Goal: Task Accomplishment & Management: Manage account settings

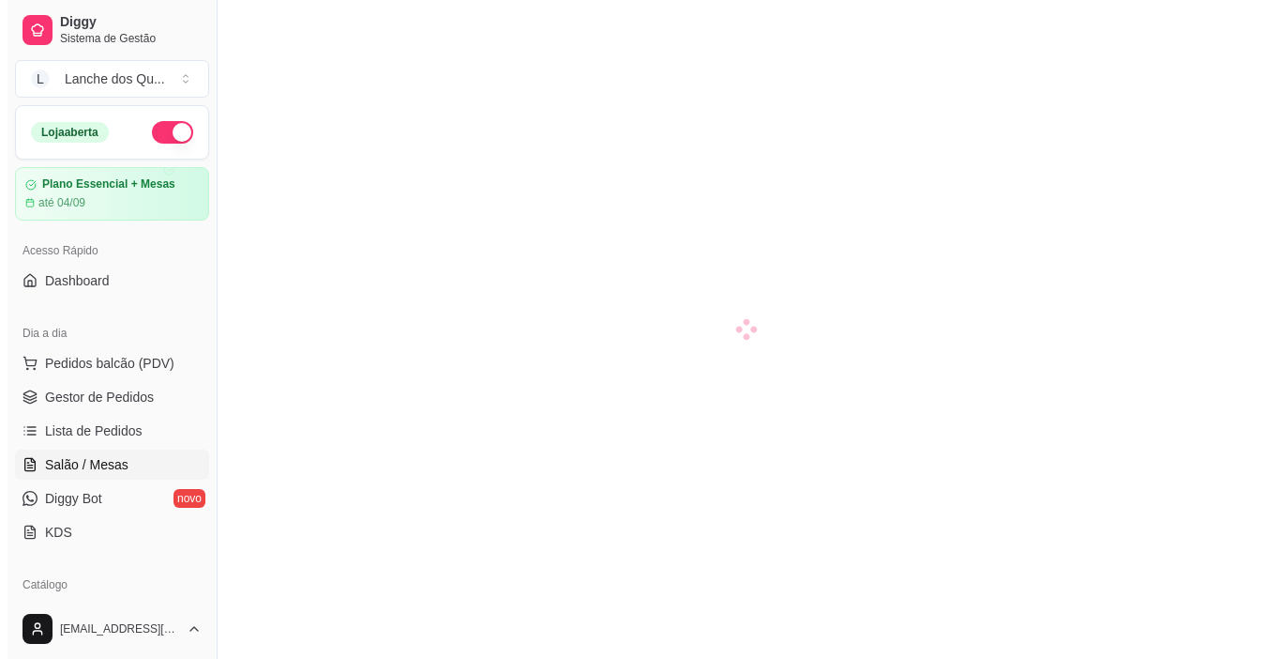
scroll to position [281, 0]
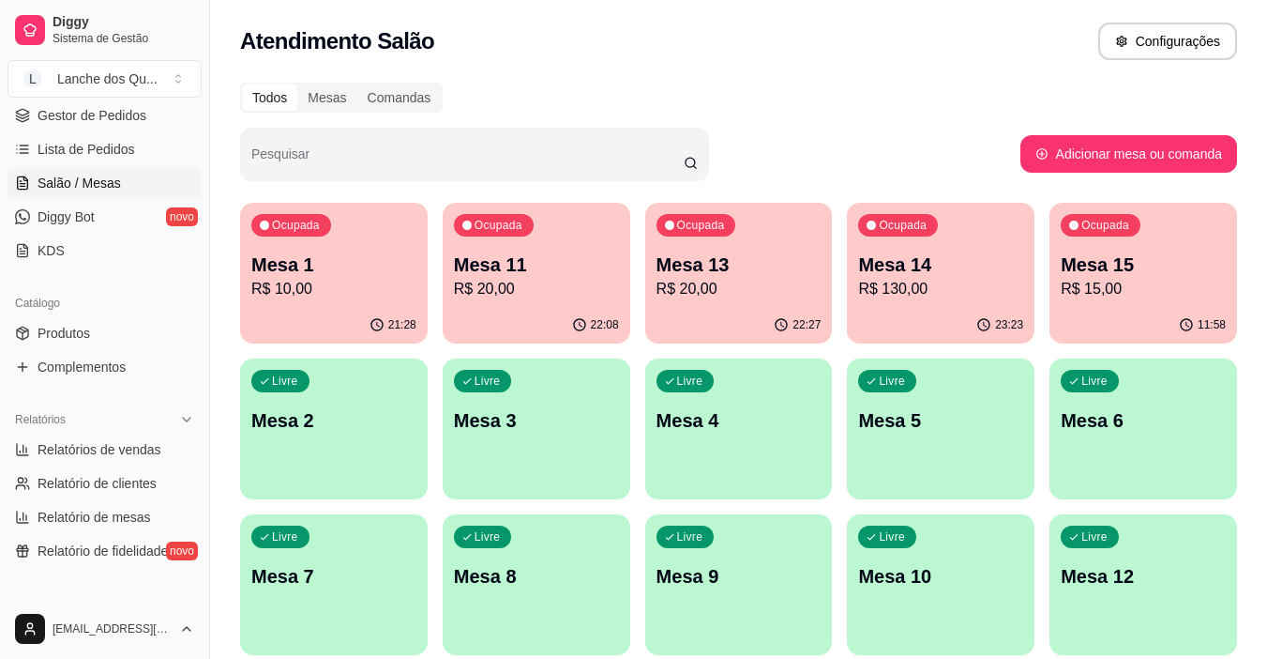
click at [331, 427] on p "Mesa 2" at bounding box center [333, 420] width 165 height 26
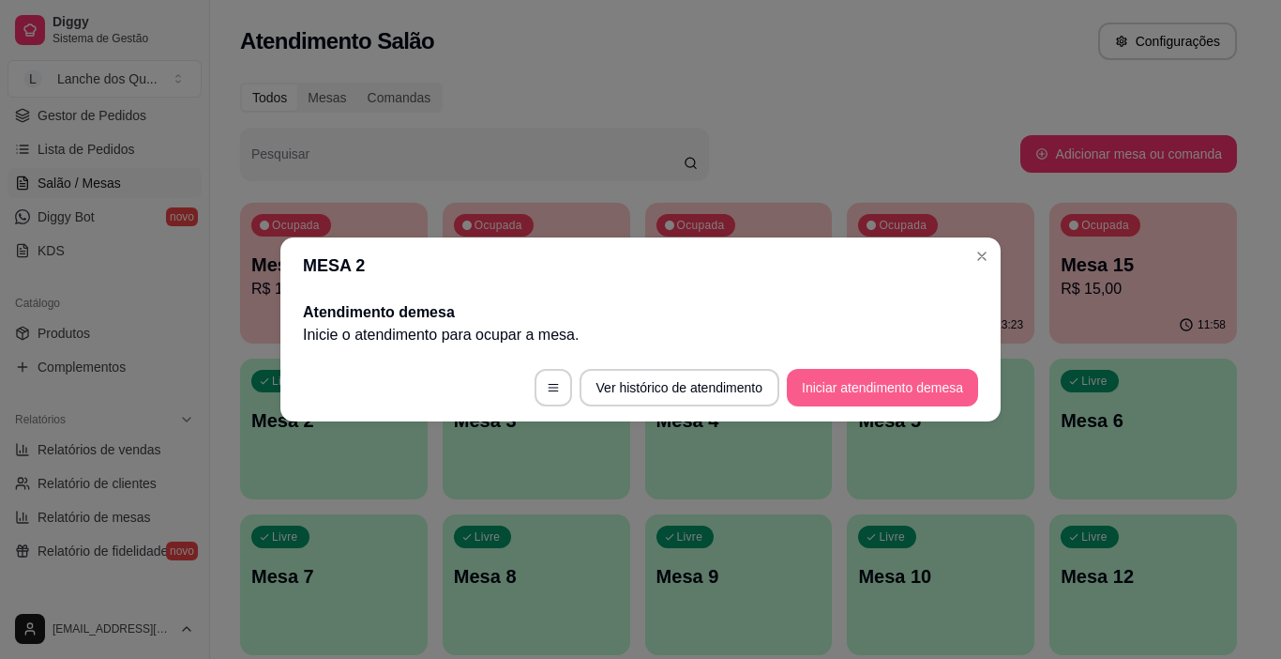
click at [924, 386] on button "Iniciar atendimento de mesa" at bounding box center [882, 388] width 191 height 38
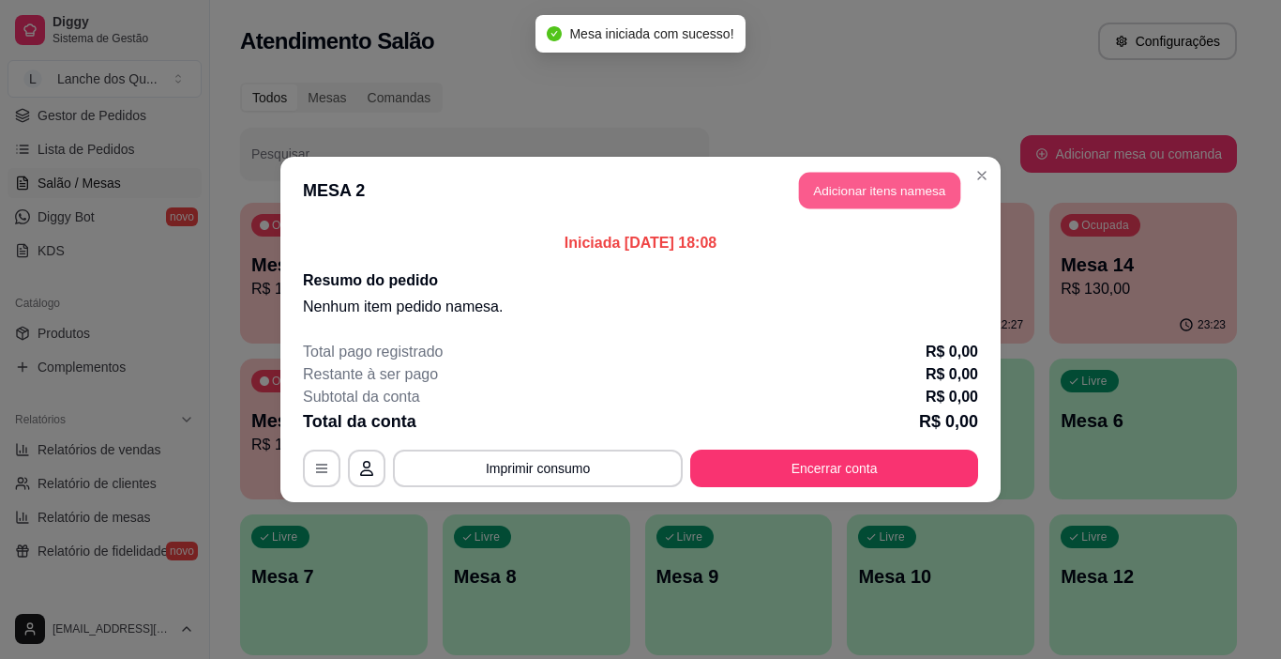
click at [888, 189] on button "Adicionar itens na mesa" at bounding box center [879, 191] width 161 height 37
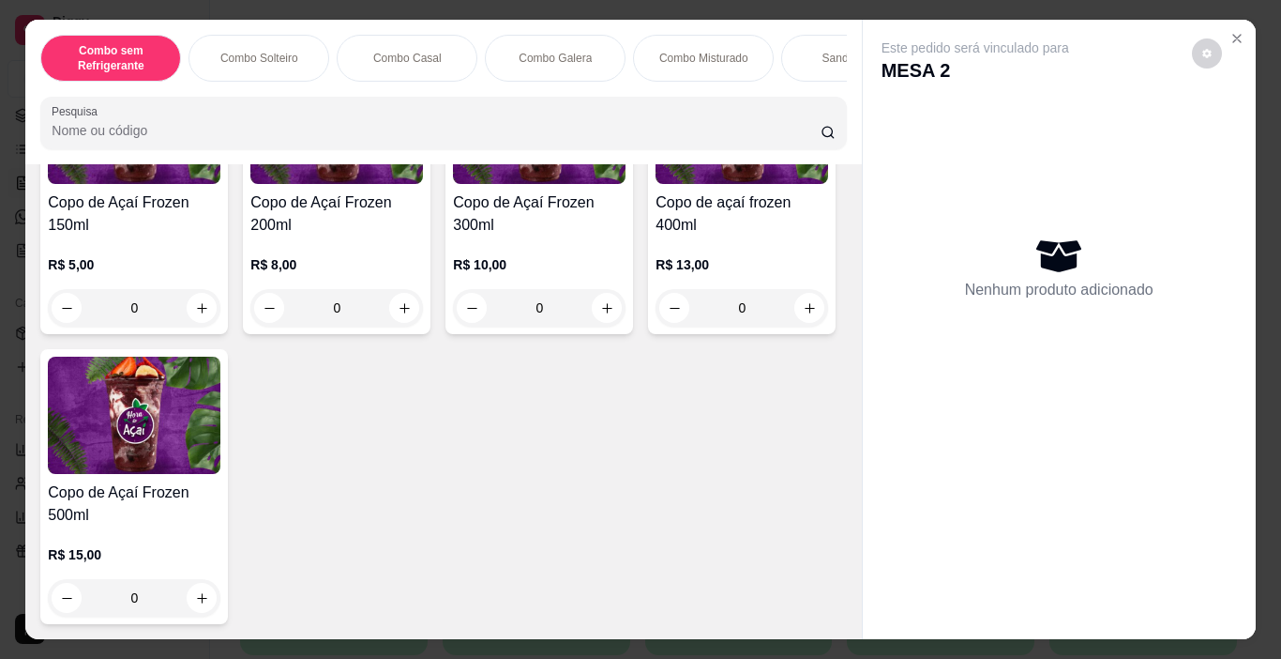
scroll to position [6371, 0]
click at [197, 312] on icon "increase-product-quantity" at bounding box center [201, 307] width 9 height 9
type input "1"
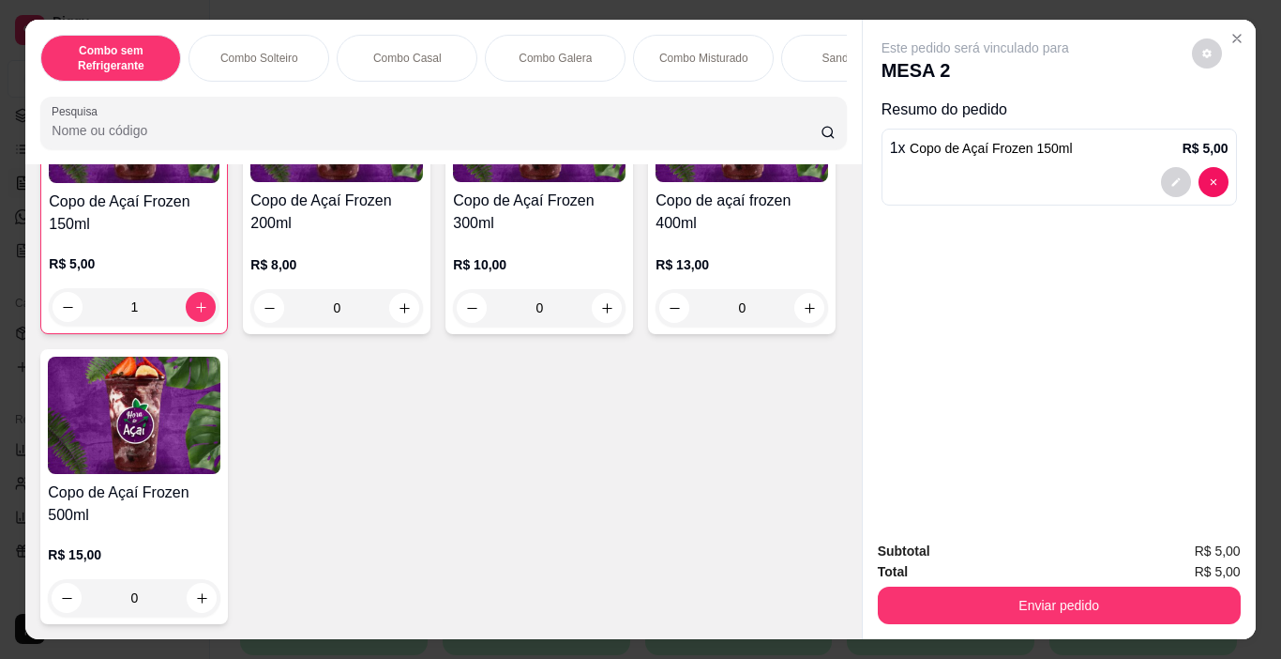
click at [1032, 608] on button "Enviar pedido" at bounding box center [1059, 605] width 363 height 38
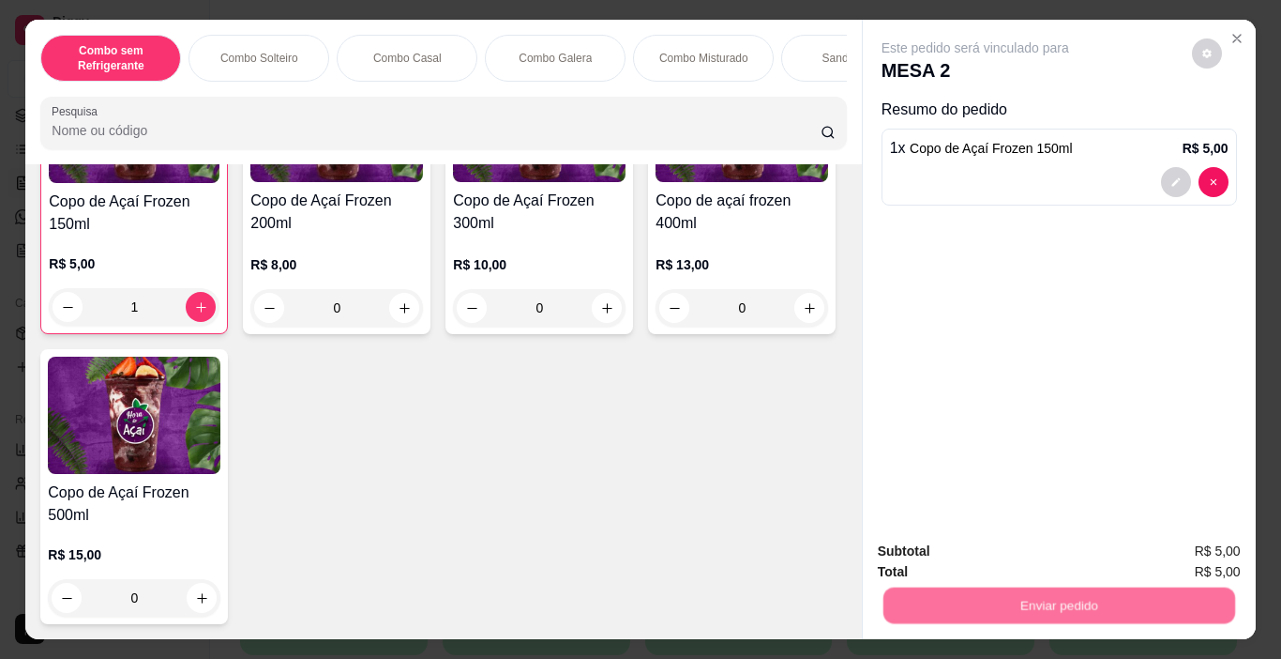
click at [1026, 543] on button "Não registrar e enviar pedido" at bounding box center [996, 551] width 189 height 35
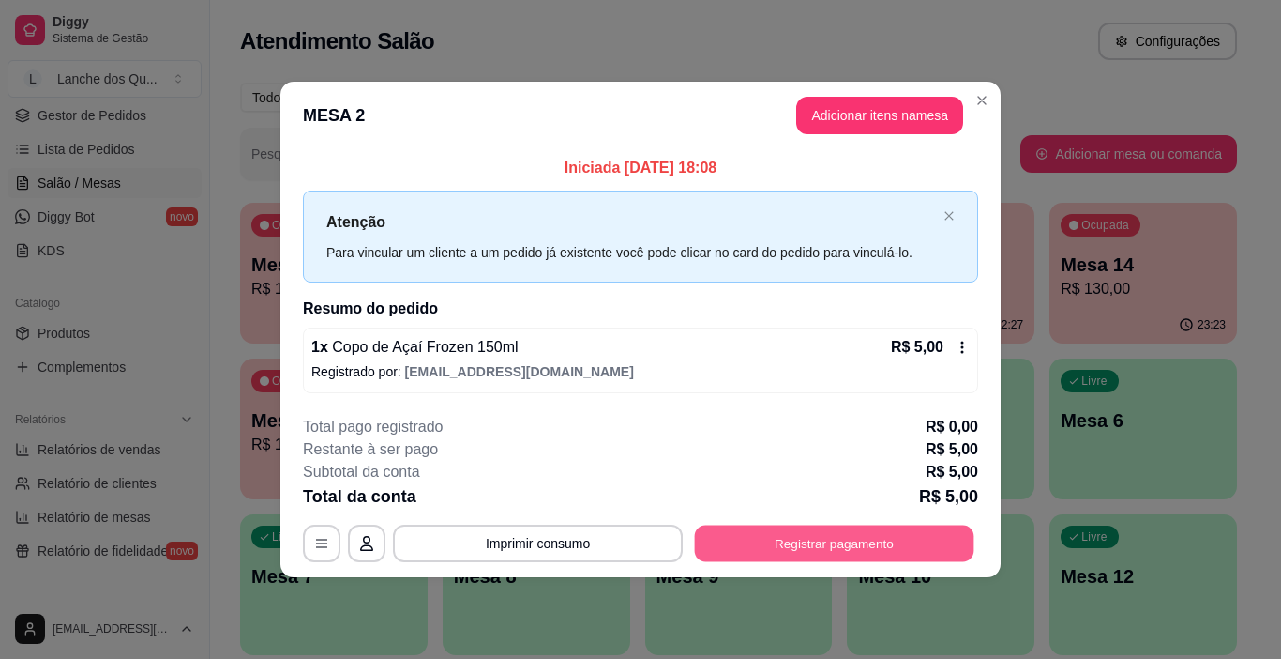
click at [888, 525] on button "Registrar pagamento" at bounding box center [835, 542] width 280 height 37
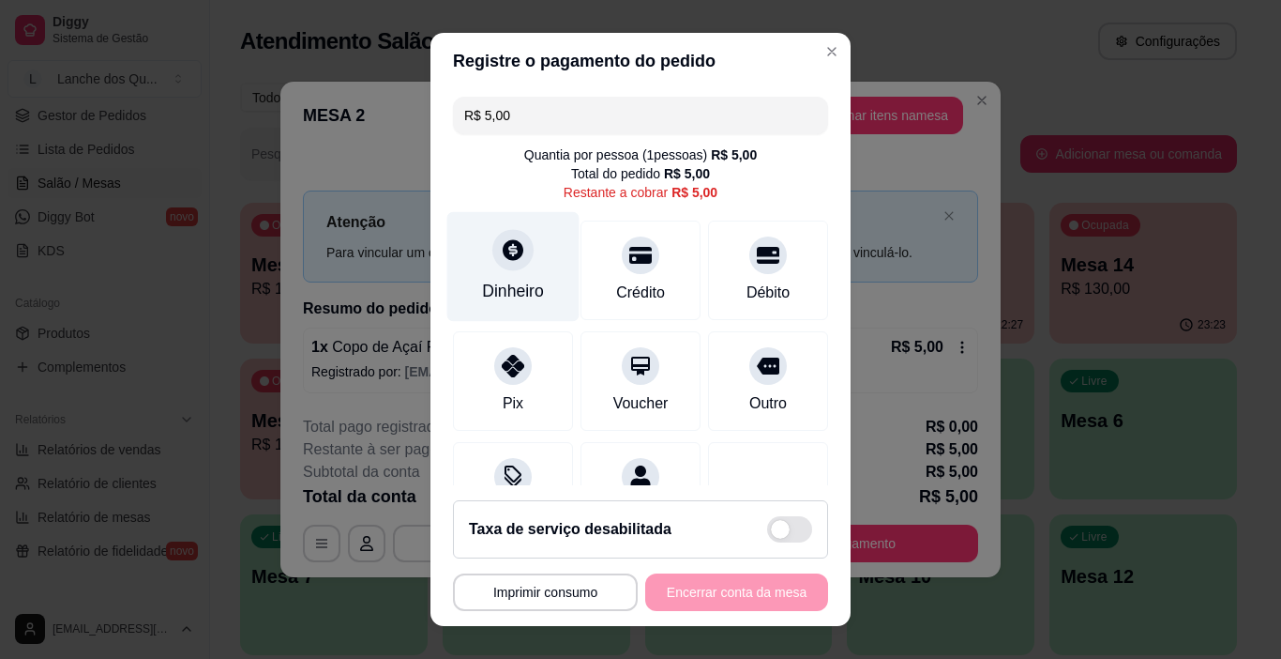
click at [504, 273] on div "Dinheiro" at bounding box center [513, 267] width 132 height 110
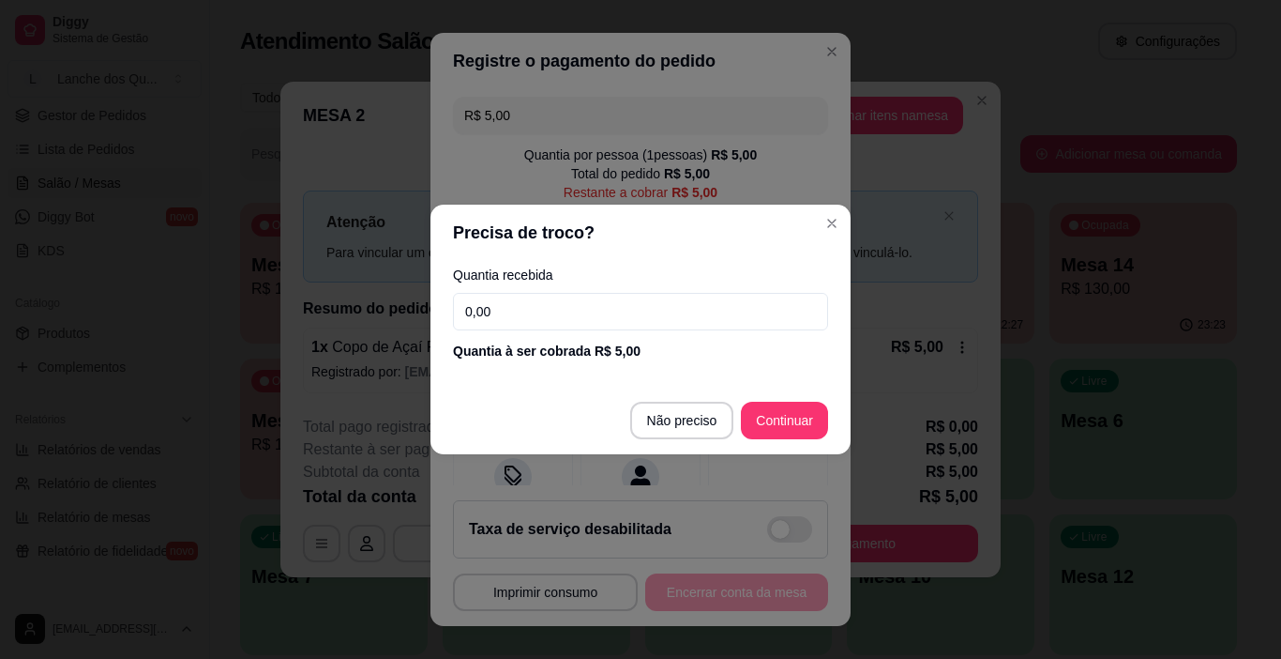
drag, startPoint x: 526, startPoint y: 324, endPoint x: 344, endPoint y: 326, distance: 182.0
click at [346, 326] on div "Precisa de troco? Quantia recebida 0,00 Quantia à ser cobrada R$ 5,00 Não preci…" at bounding box center [640, 329] width 1281 height 659
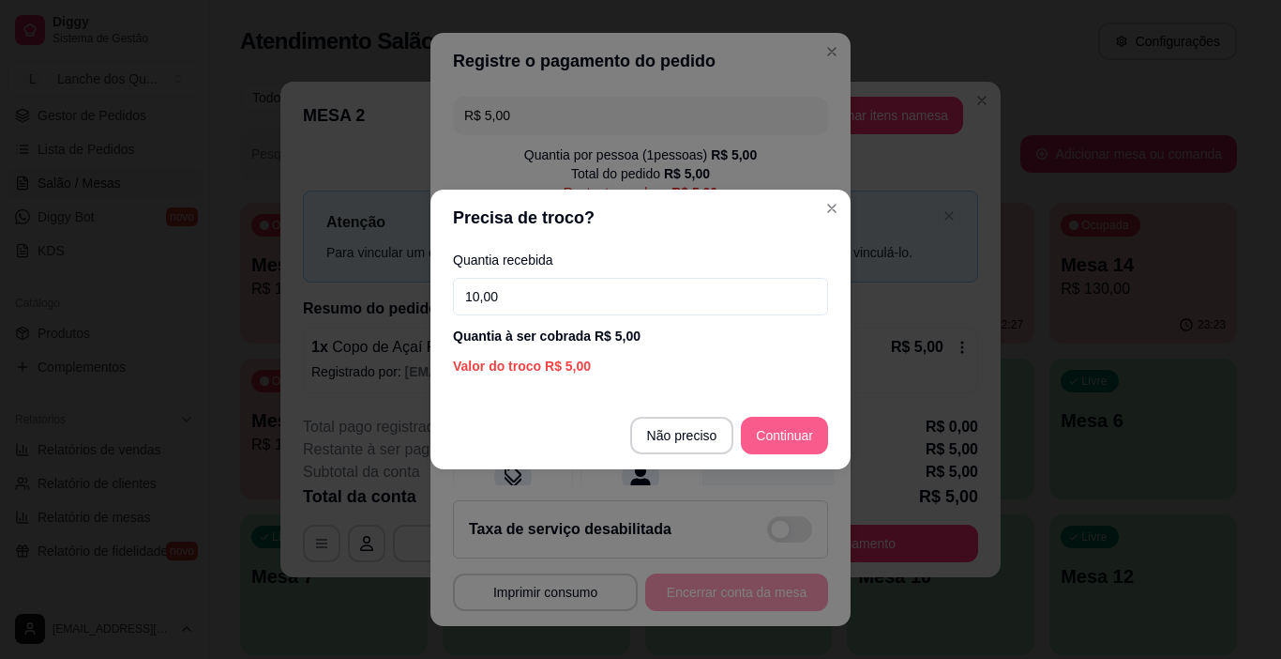
type input "10,00"
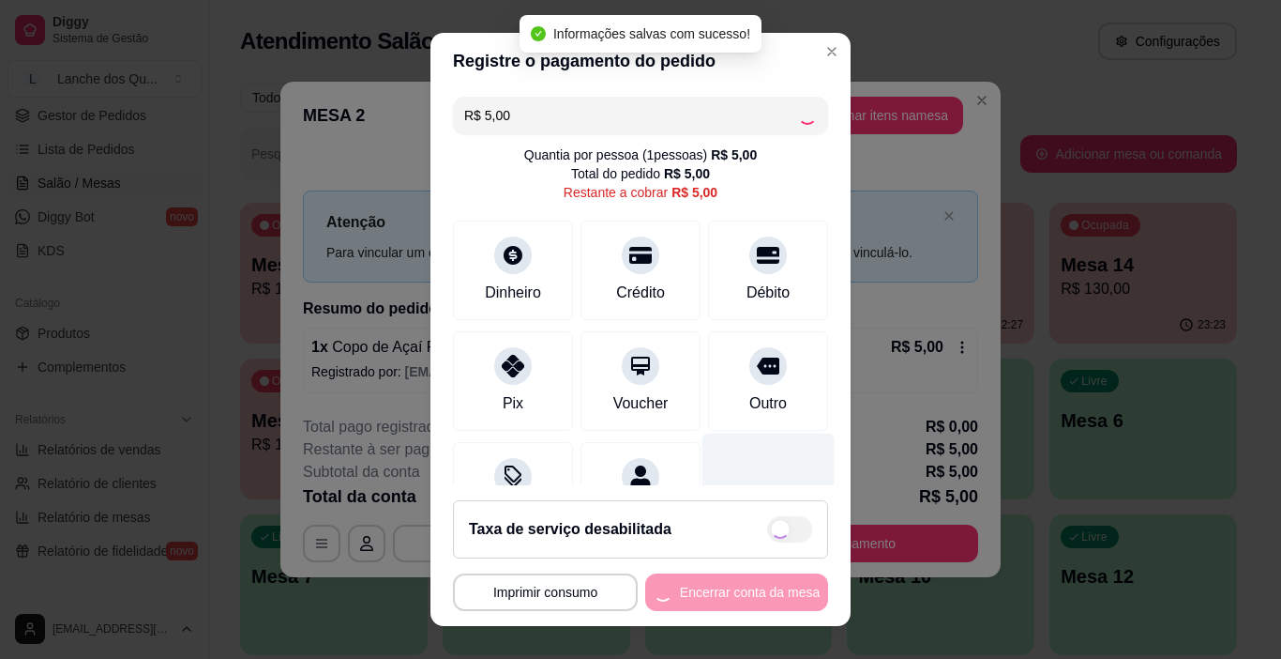
type input "R$ 0,00"
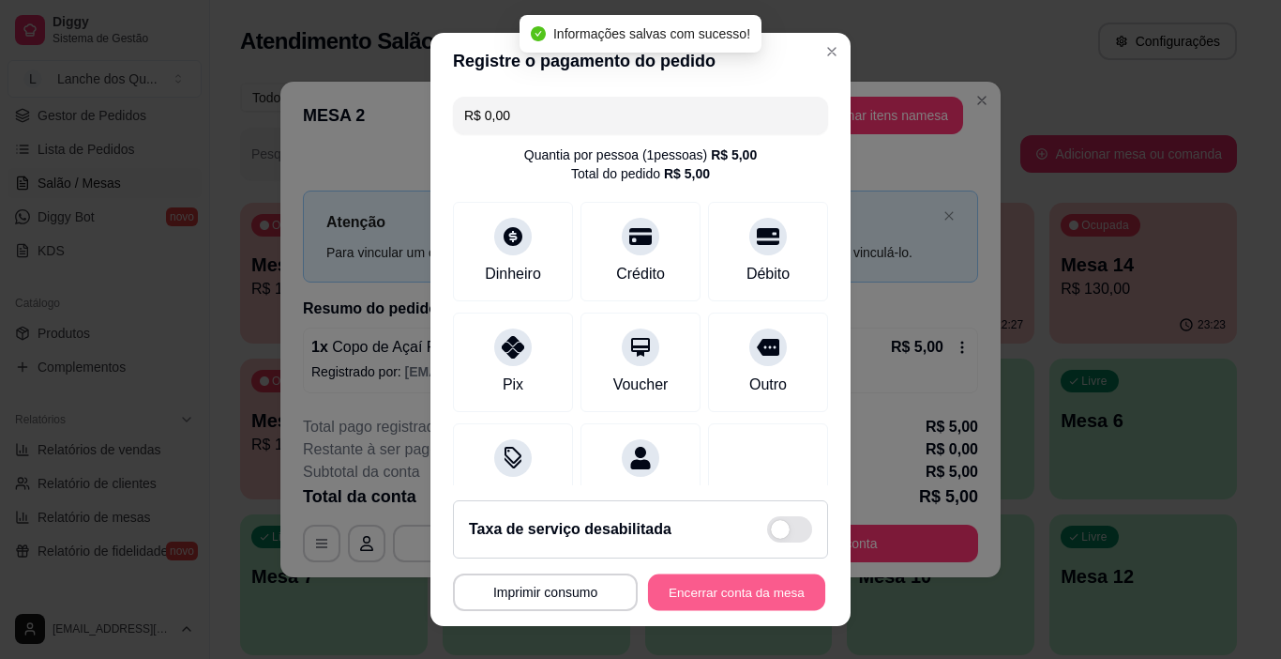
click at [774, 593] on button "Encerrar conta da mesa" at bounding box center [736, 592] width 177 height 37
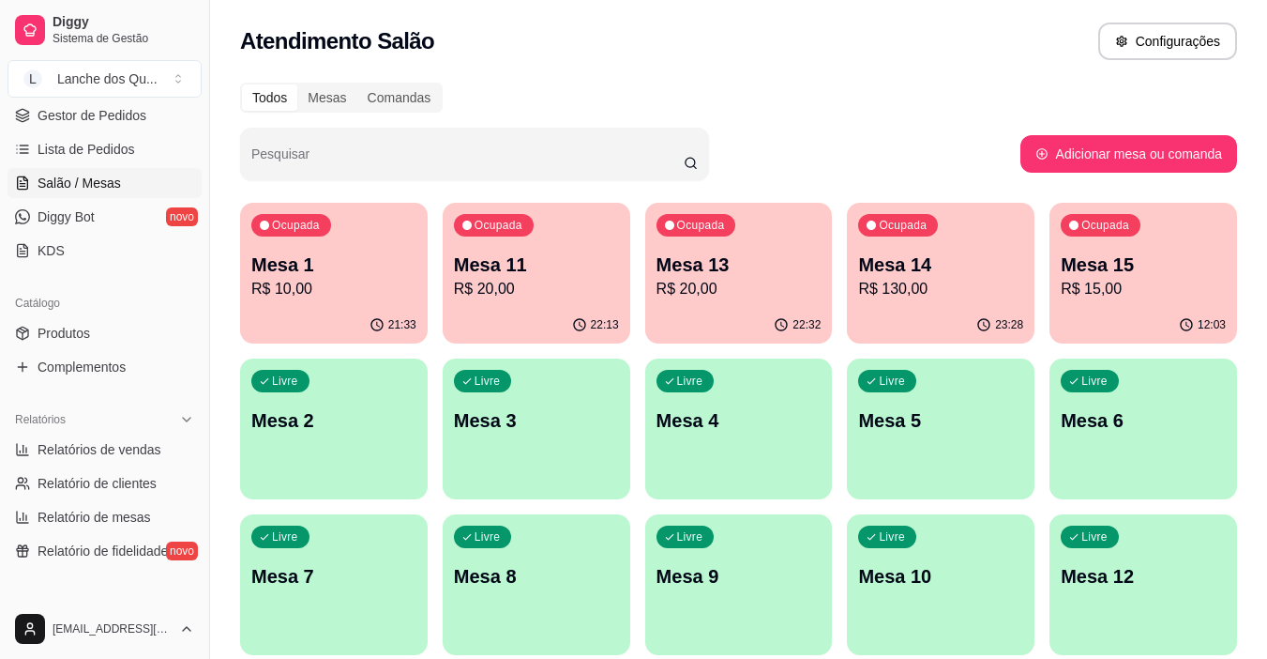
click at [332, 431] on p "Mesa 2" at bounding box center [333, 420] width 165 height 26
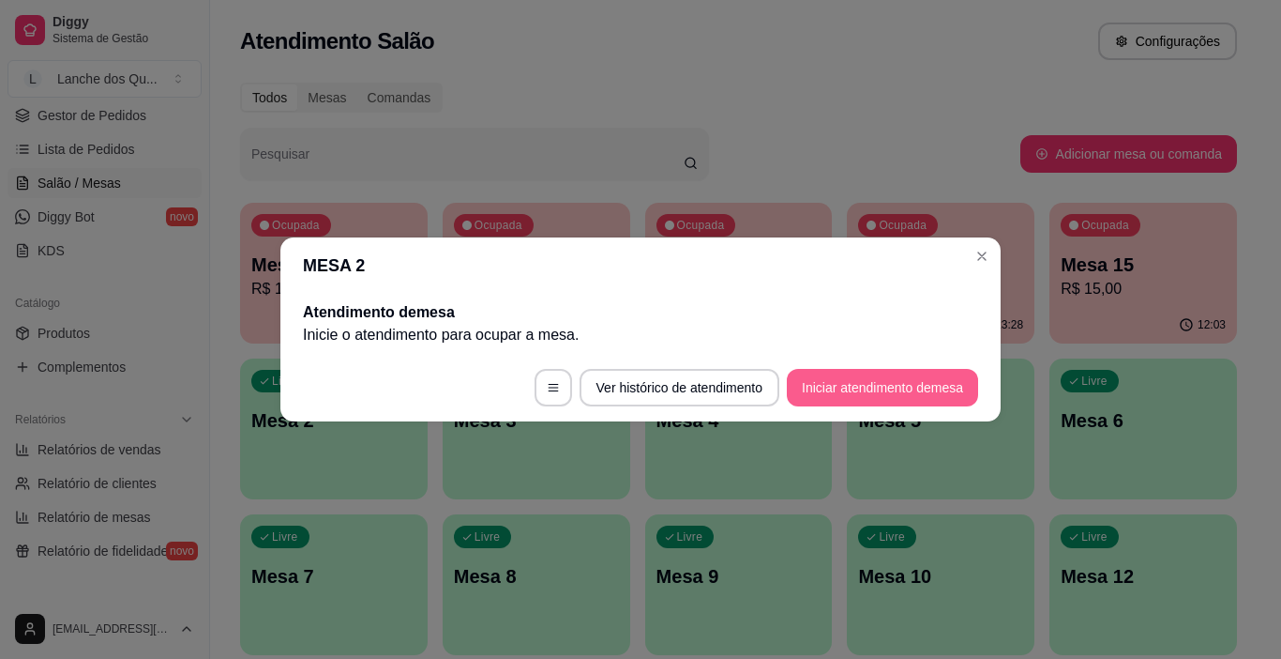
click at [921, 383] on button "Iniciar atendimento de mesa" at bounding box center [882, 388] width 191 height 38
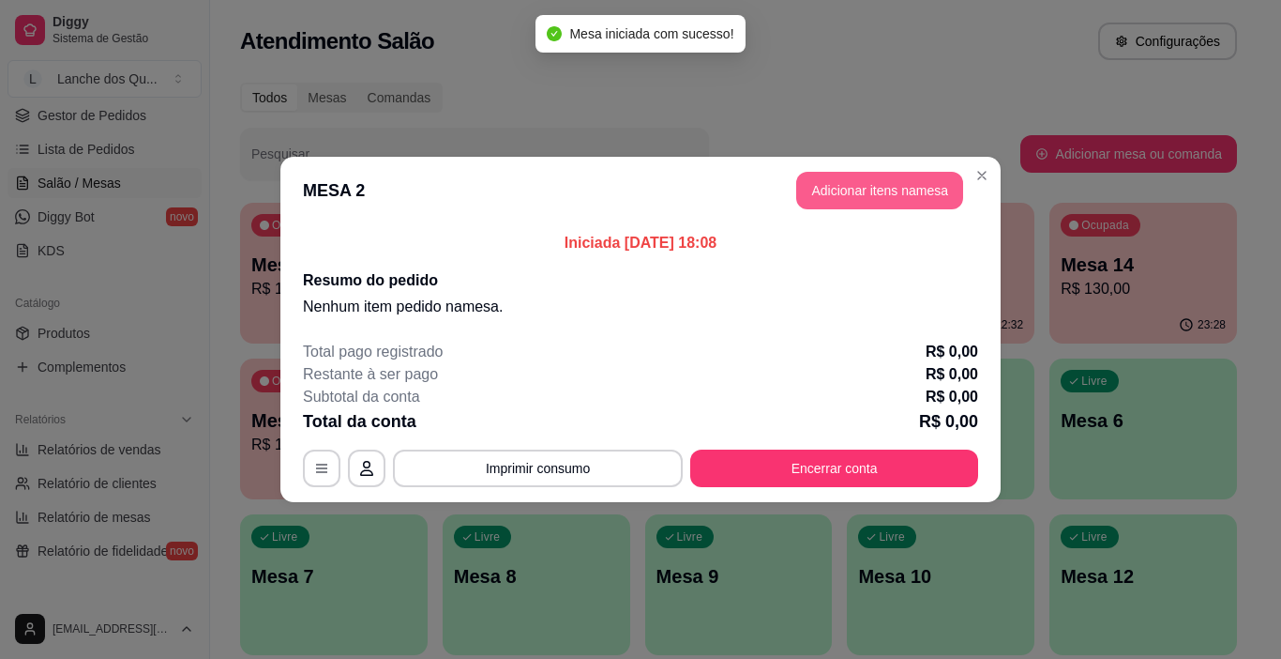
click at [897, 193] on button "Adicionar itens na mesa" at bounding box center [879, 191] width 167 height 38
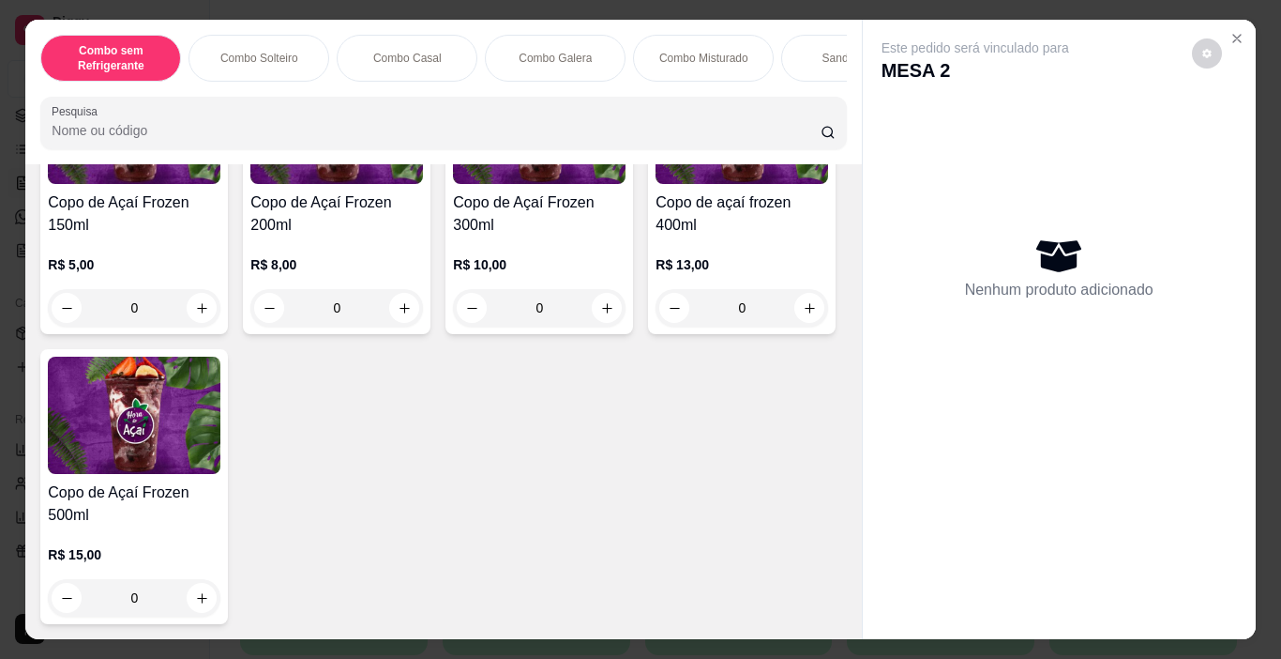
scroll to position [6473, 0]
click at [130, 236] on h4 "Copo de Açaí Frozen 150ml" at bounding box center [134, 213] width 173 height 45
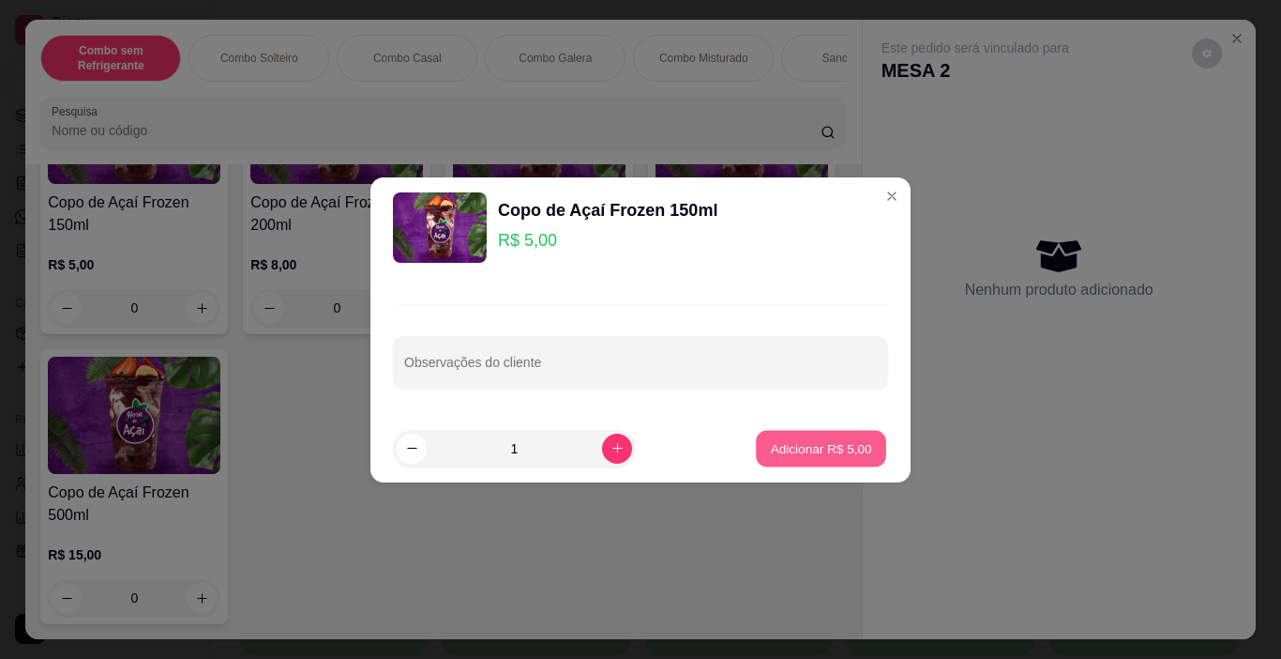
click at [773, 443] on p "Adicionar R$ 5,00" at bounding box center [820, 448] width 101 height 18
type input "1"
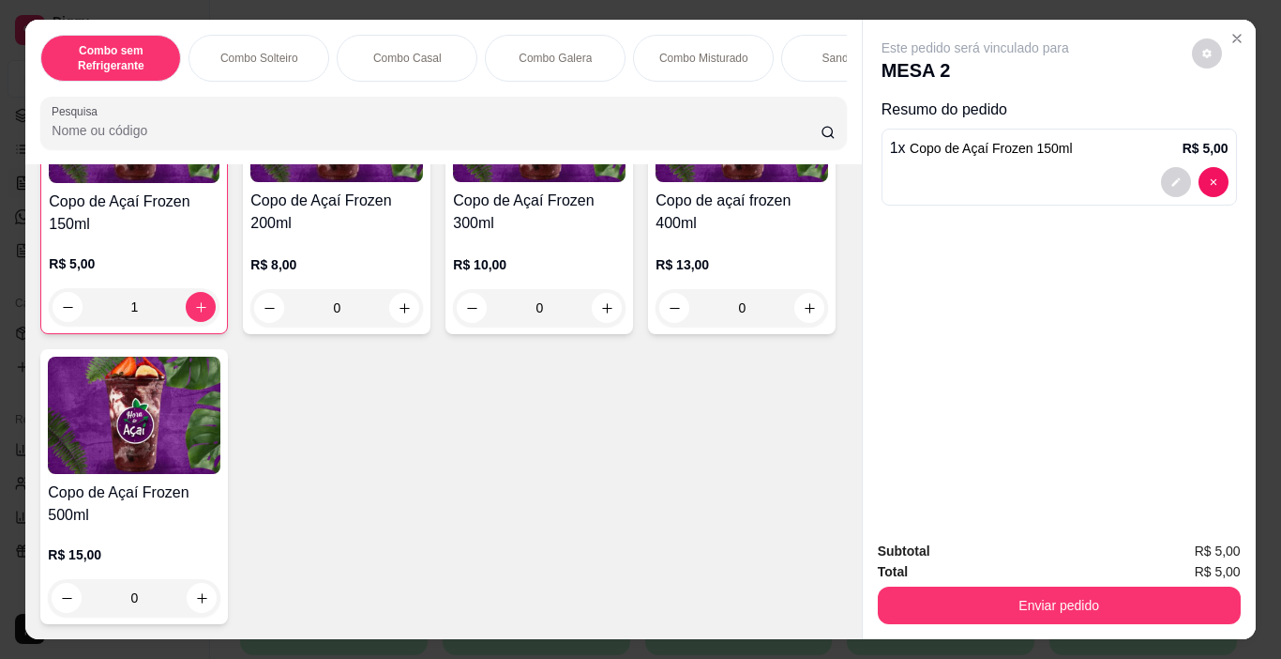
scroll to position [6474, 0]
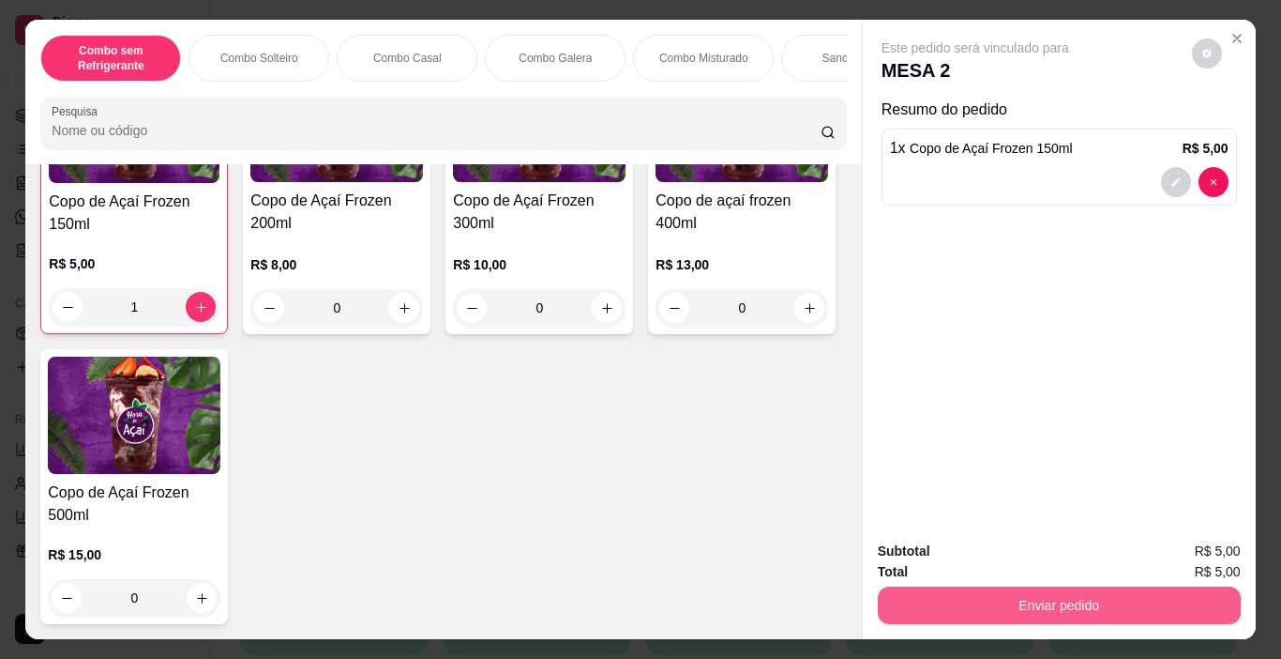
click at [1043, 568] on div "Subtotal R$ 5,00 Total R$ 5,00 Enviar pedido" at bounding box center [1059, 581] width 363 height 83
click at [1046, 605] on button "Enviar pedido" at bounding box center [1059, 605] width 352 height 37
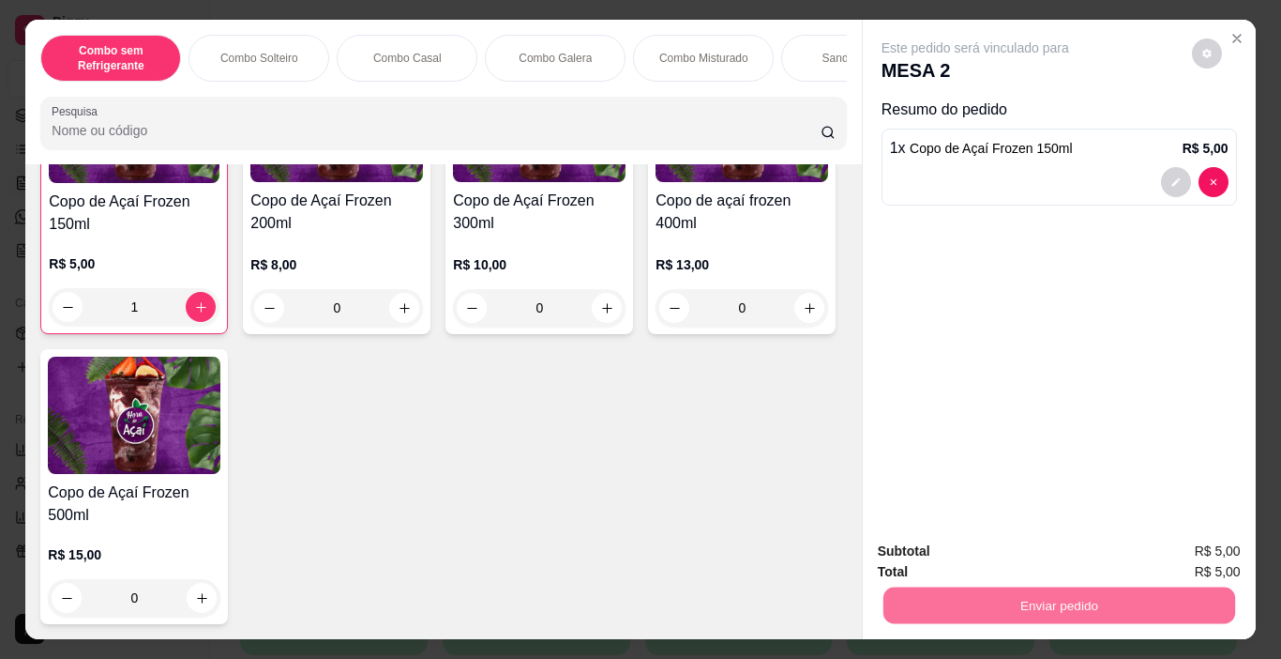
click at [992, 548] on button "Não registrar e enviar pedido" at bounding box center [996, 551] width 189 height 35
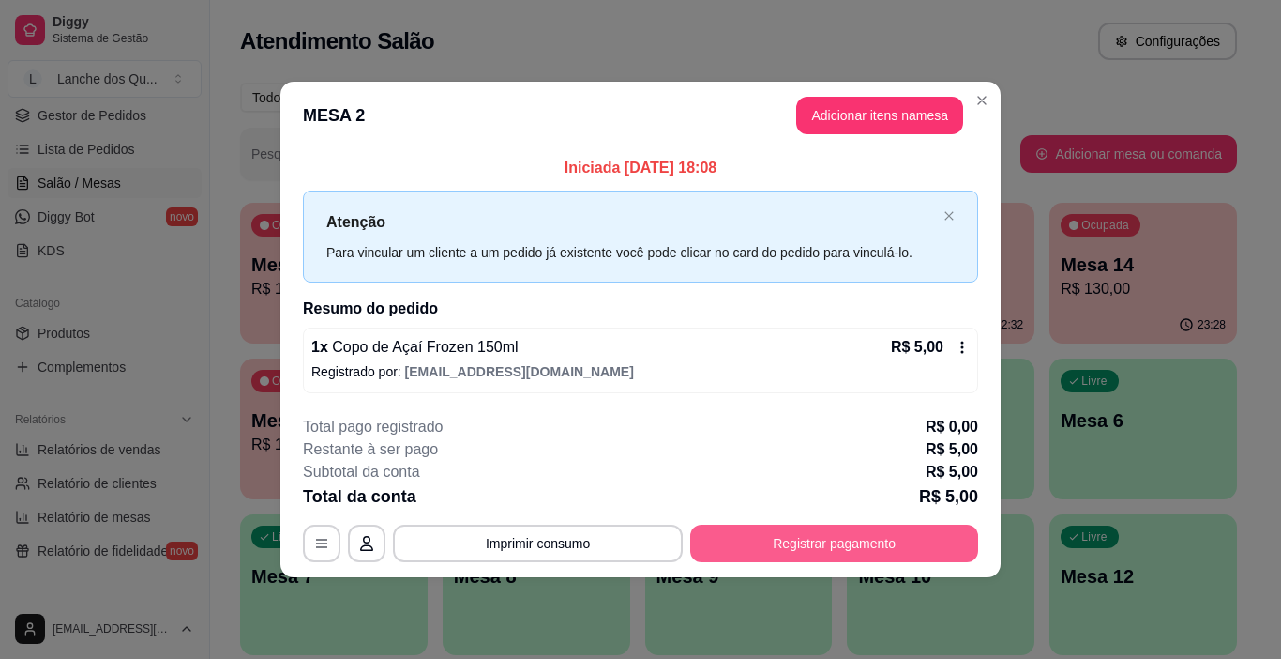
click at [860, 542] on button "Registrar pagamento" at bounding box center [834, 543] width 288 height 38
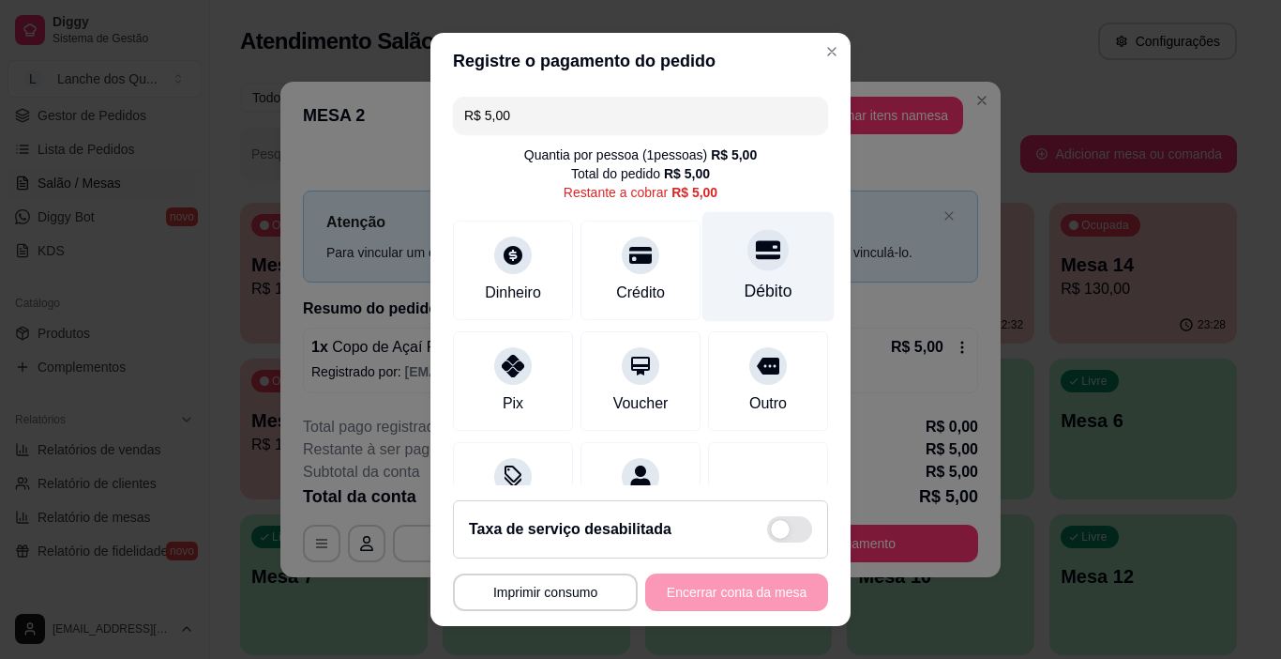
click at [745, 284] on div "Débito" at bounding box center [769, 291] width 48 height 24
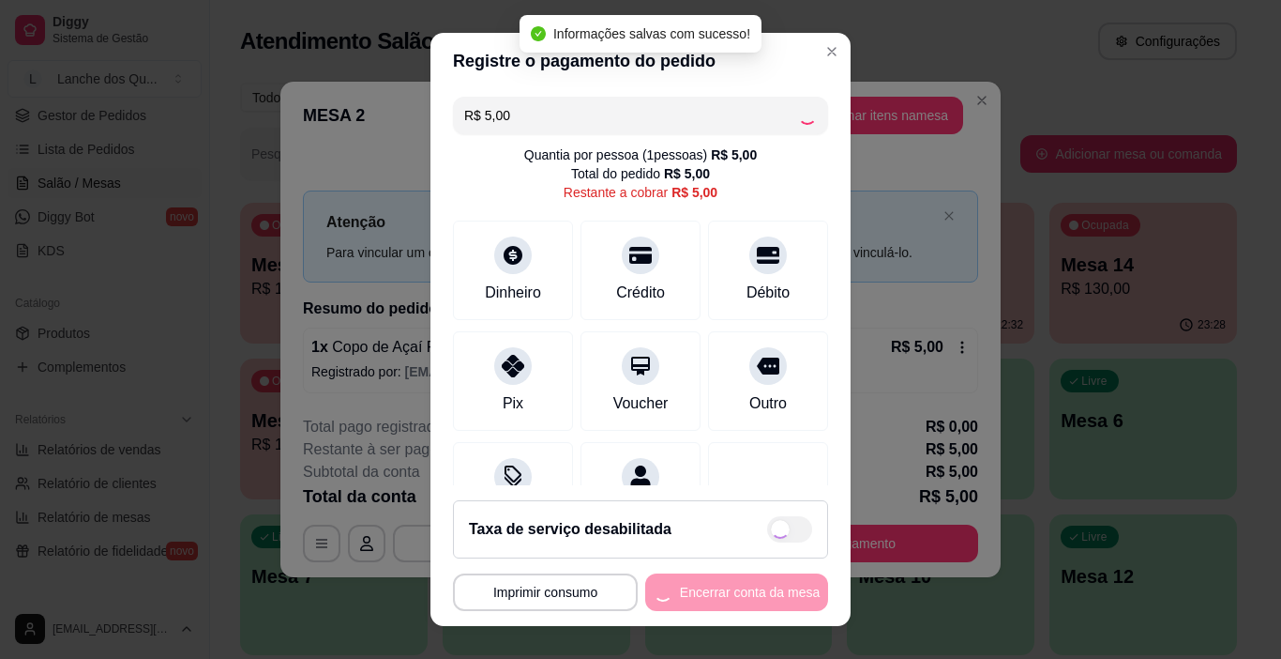
type input "R$ 0,00"
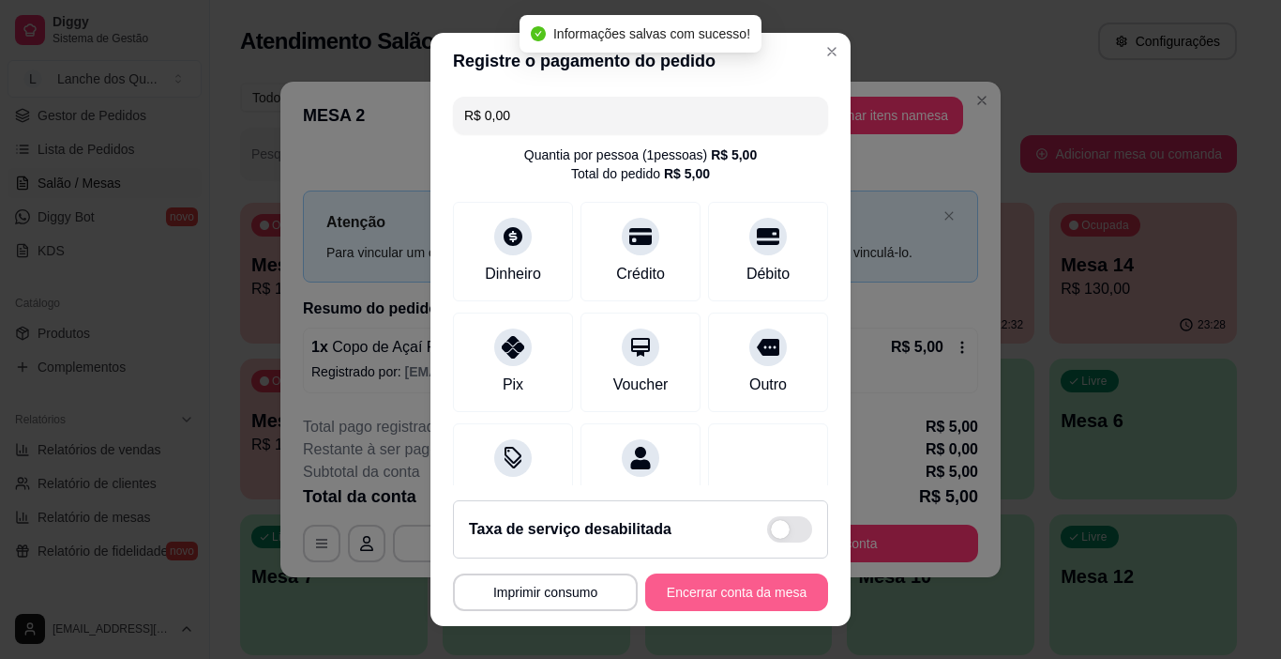
click at [687, 596] on button "Encerrar conta da mesa" at bounding box center [736, 592] width 183 height 38
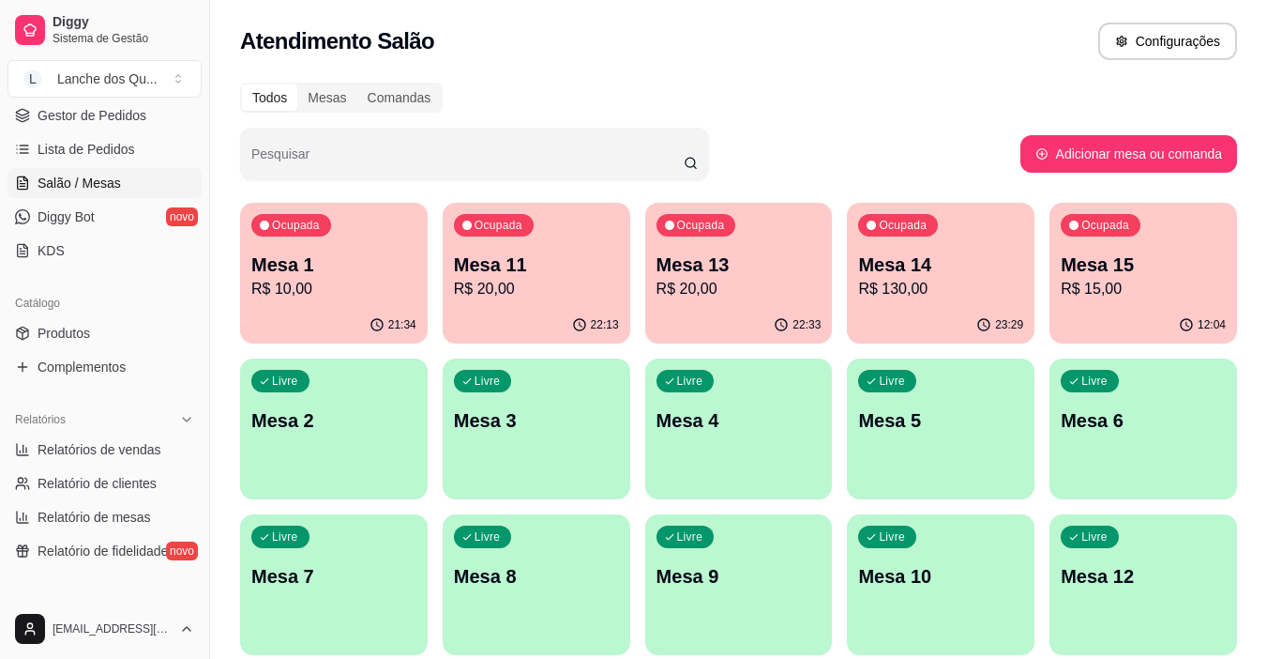
click at [288, 443] on div "Livre Mesa 2" at bounding box center [334, 417] width 188 height 118
click at [358, 412] on p "Mesa 2" at bounding box center [333, 420] width 165 height 26
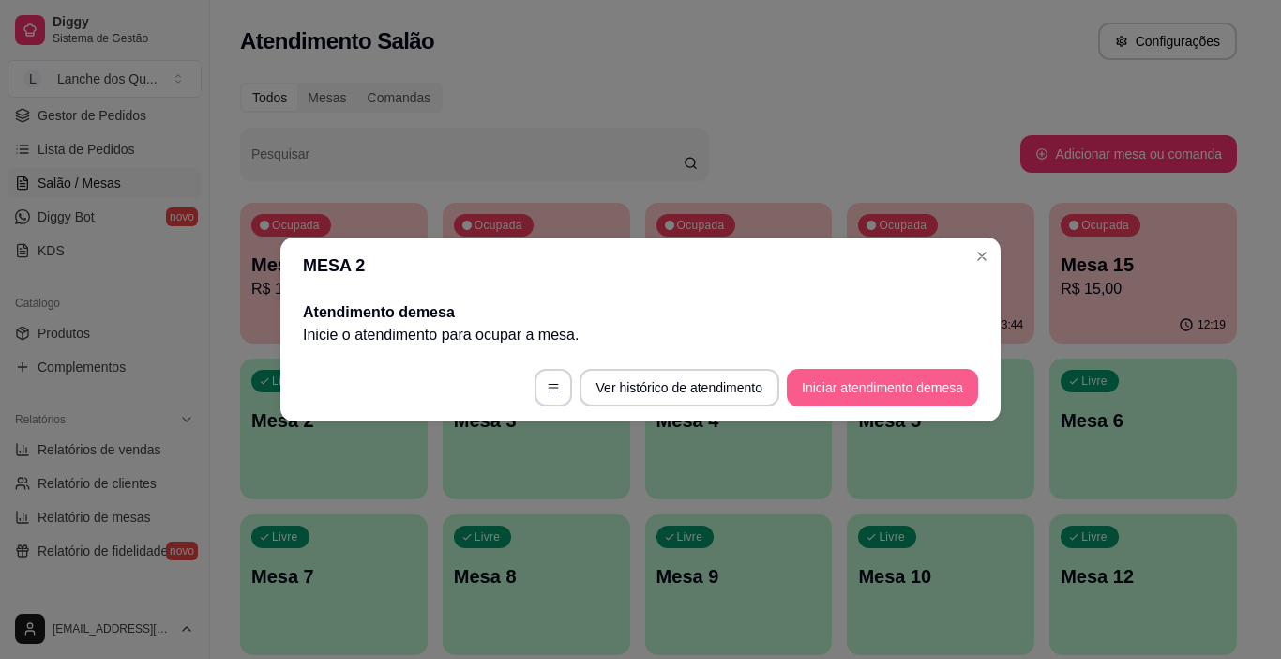
click at [891, 394] on button "Iniciar atendimento de mesa" at bounding box center [882, 388] width 191 height 38
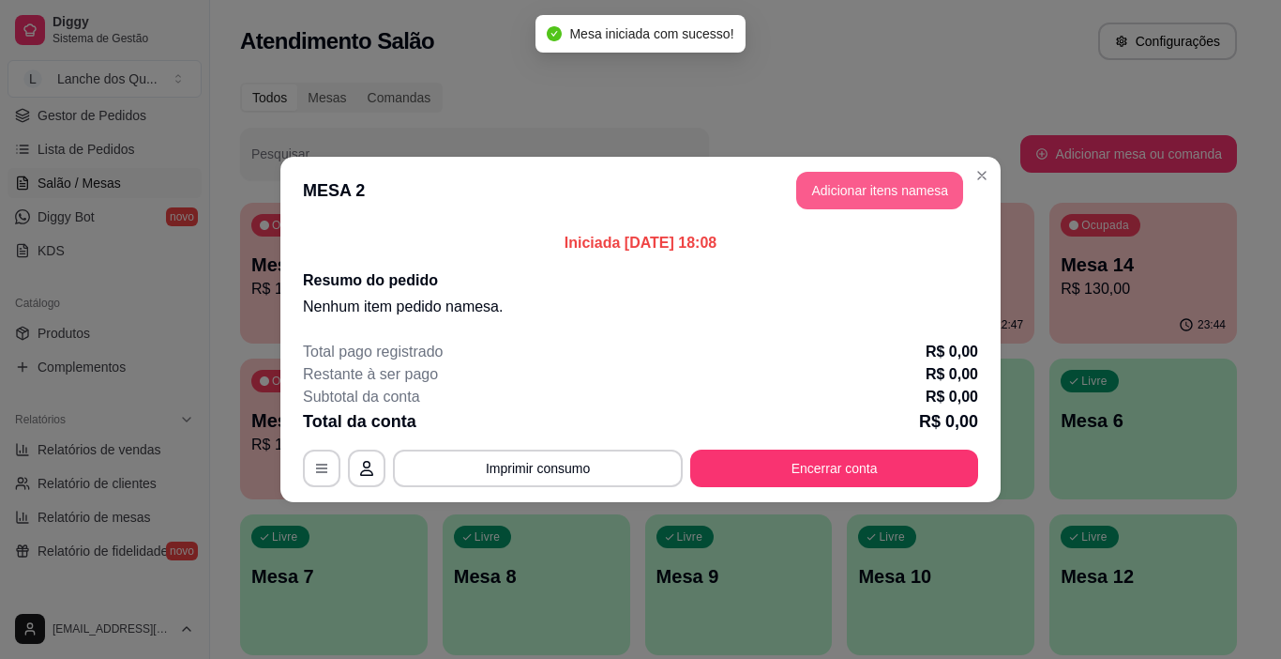
click at [867, 185] on button "Adicionar itens na mesa" at bounding box center [879, 191] width 167 height 38
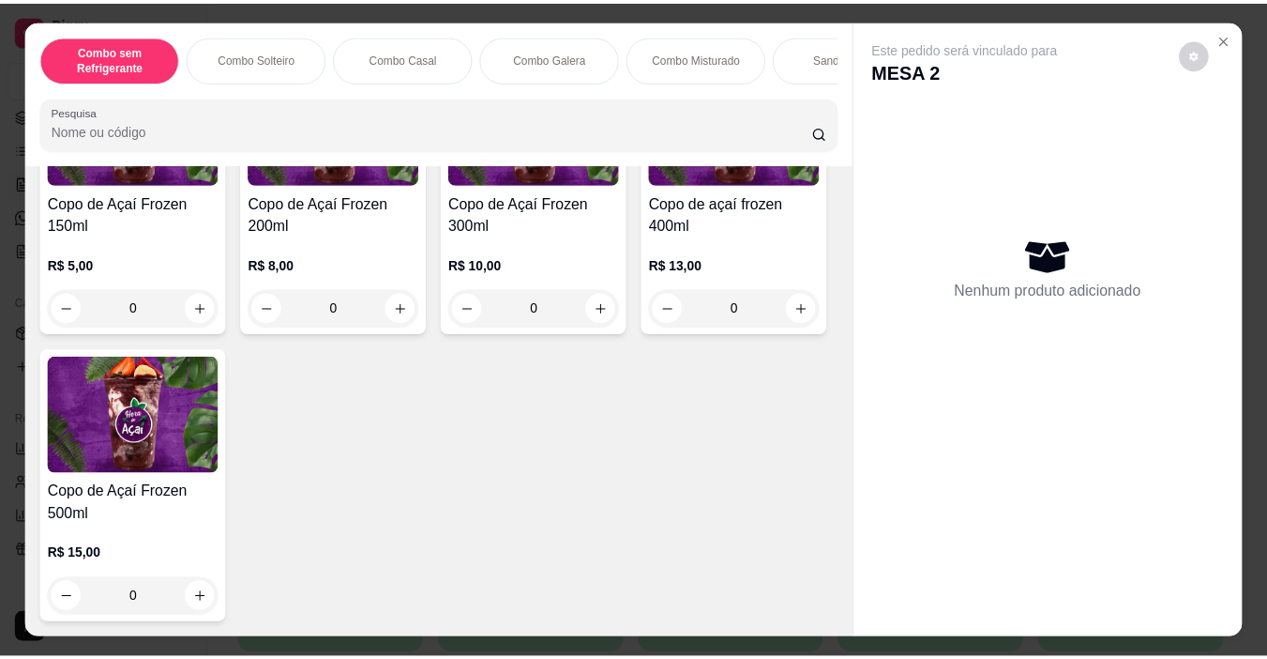
scroll to position [6379, 0]
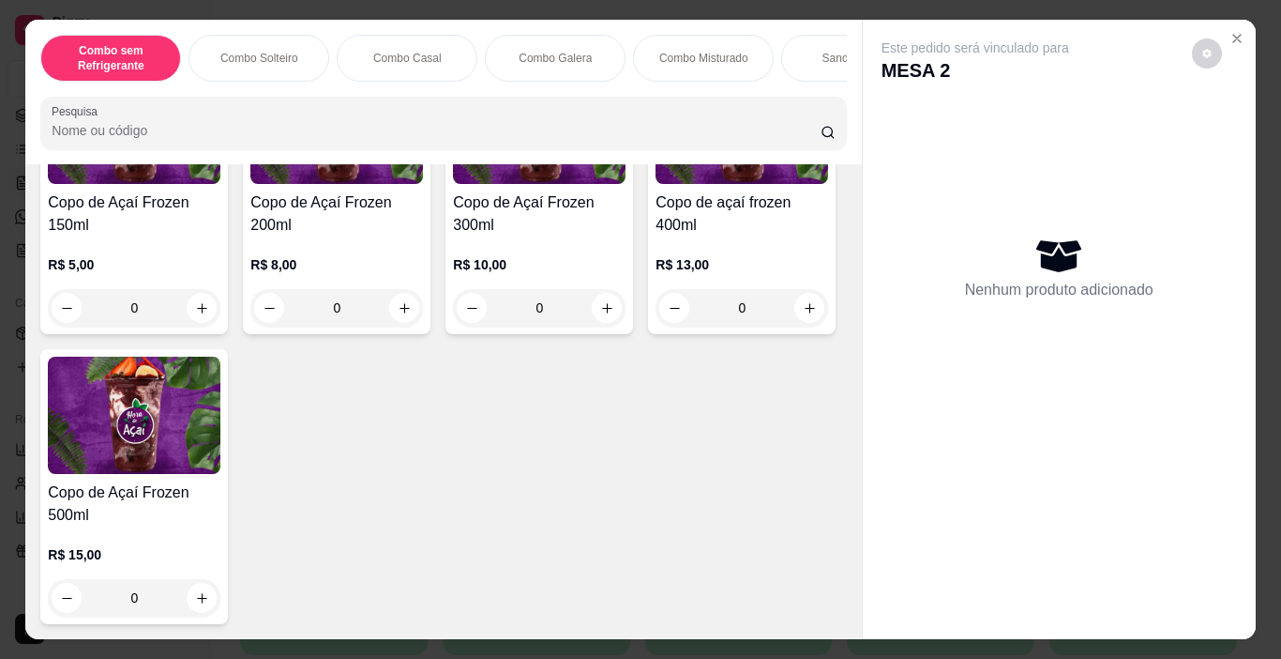
click at [499, 184] on img at bounding box center [539, 125] width 173 height 117
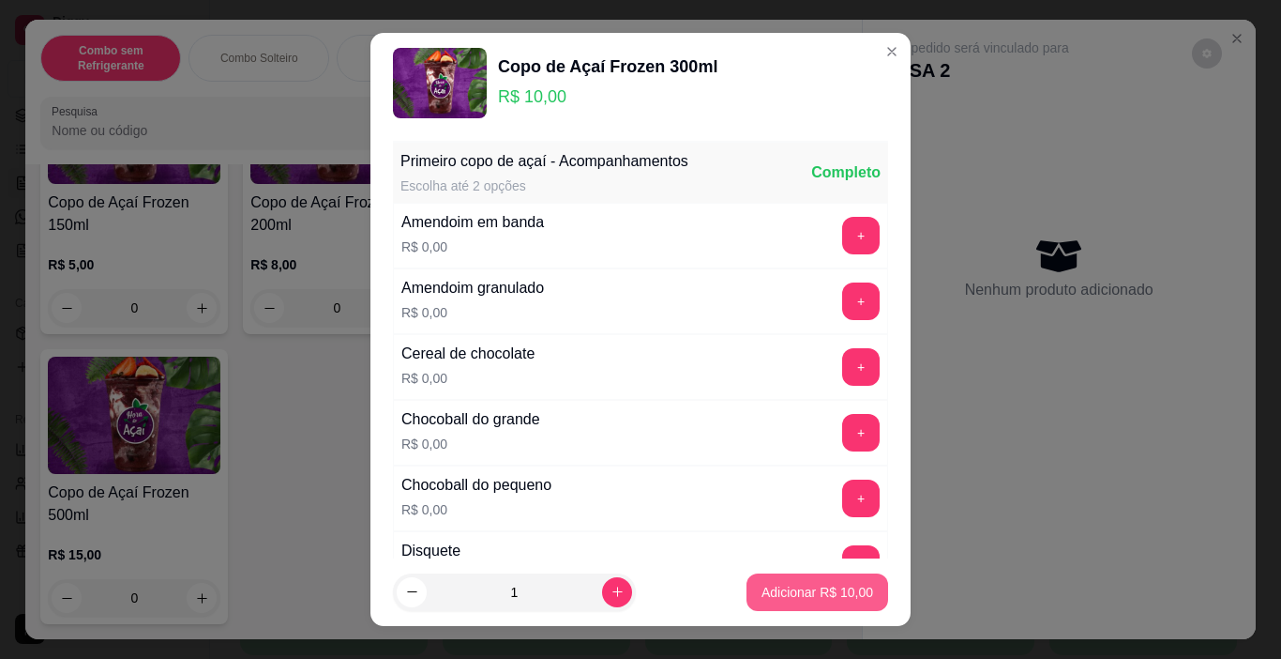
click at [797, 575] on button "Adicionar R$ 10,00" at bounding box center [818, 592] width 142 height 38
type input "1"
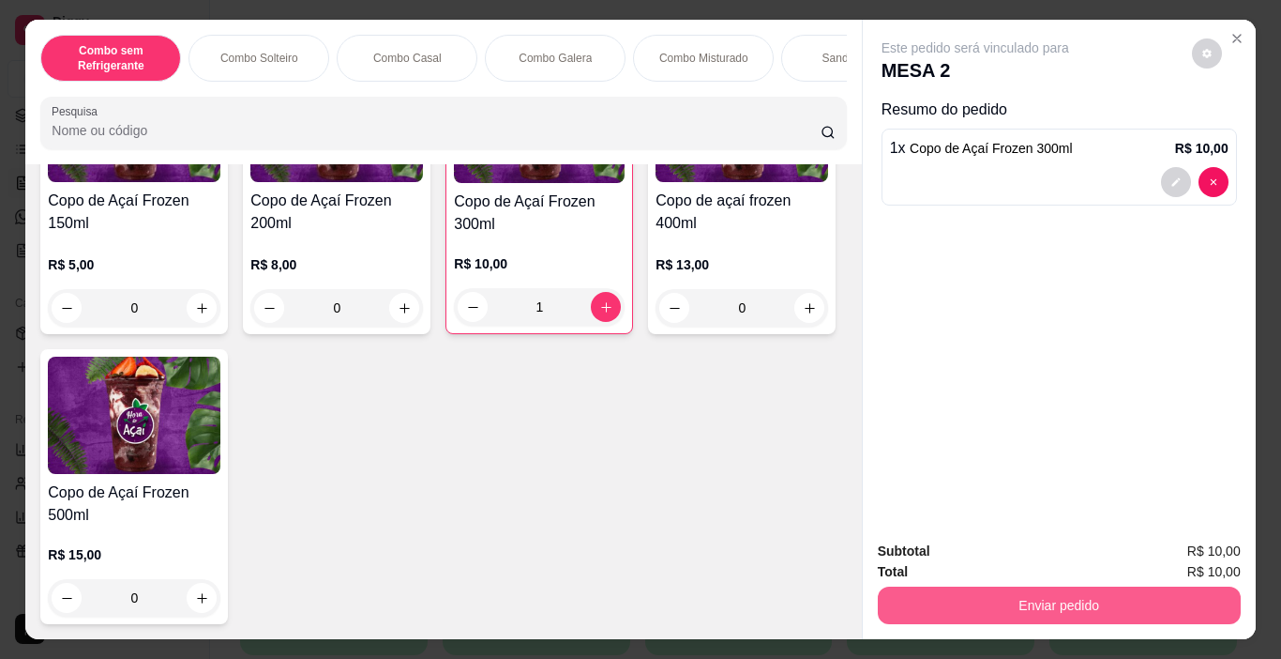
click at [978, 592] on button "Enviar pedido" at bounding box center [1059, 605] width 363 height 38
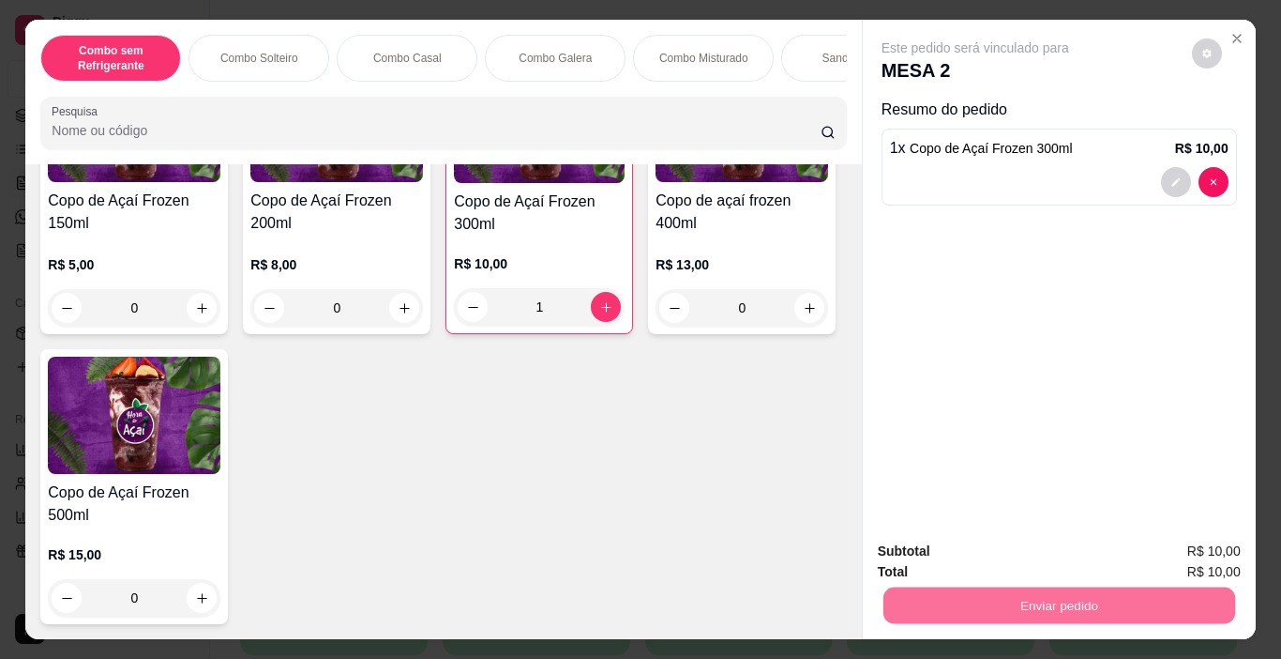
click at [987, 547] on button "Não registrar e enviar pedido" at bounding box center [997, 552] width 195 height 36
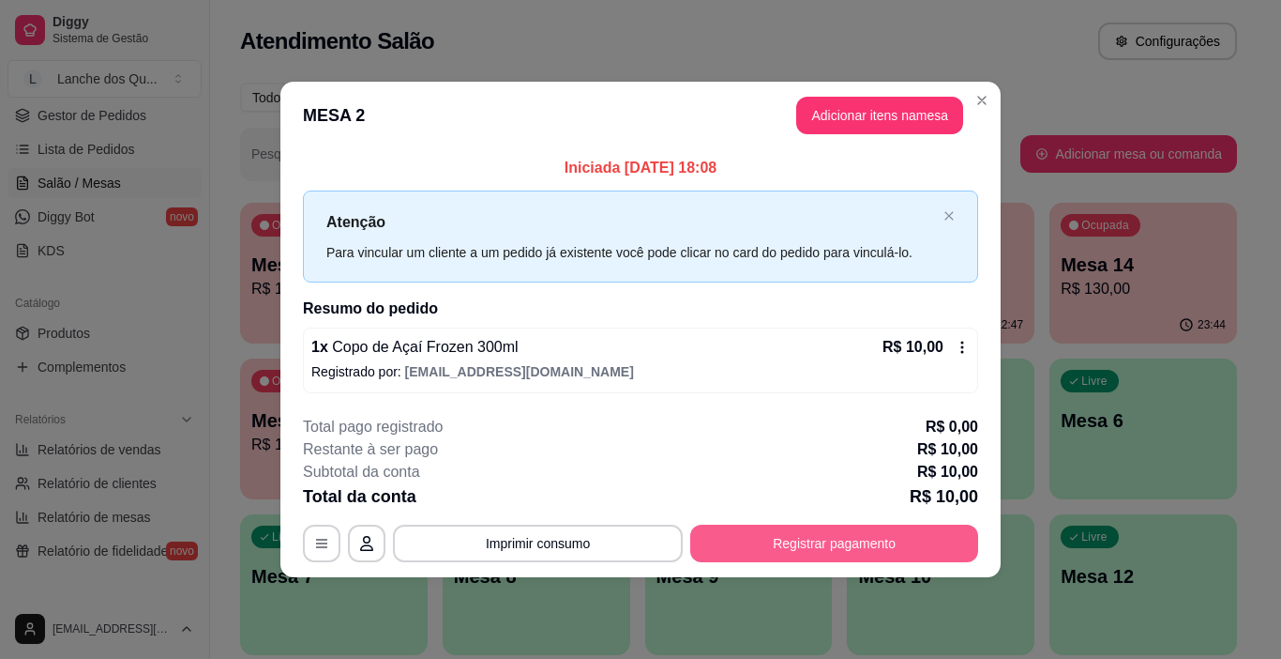
click at [787, 543] on button "Registrar pagamento" at bounding box center [834, 543] width 288 height 38
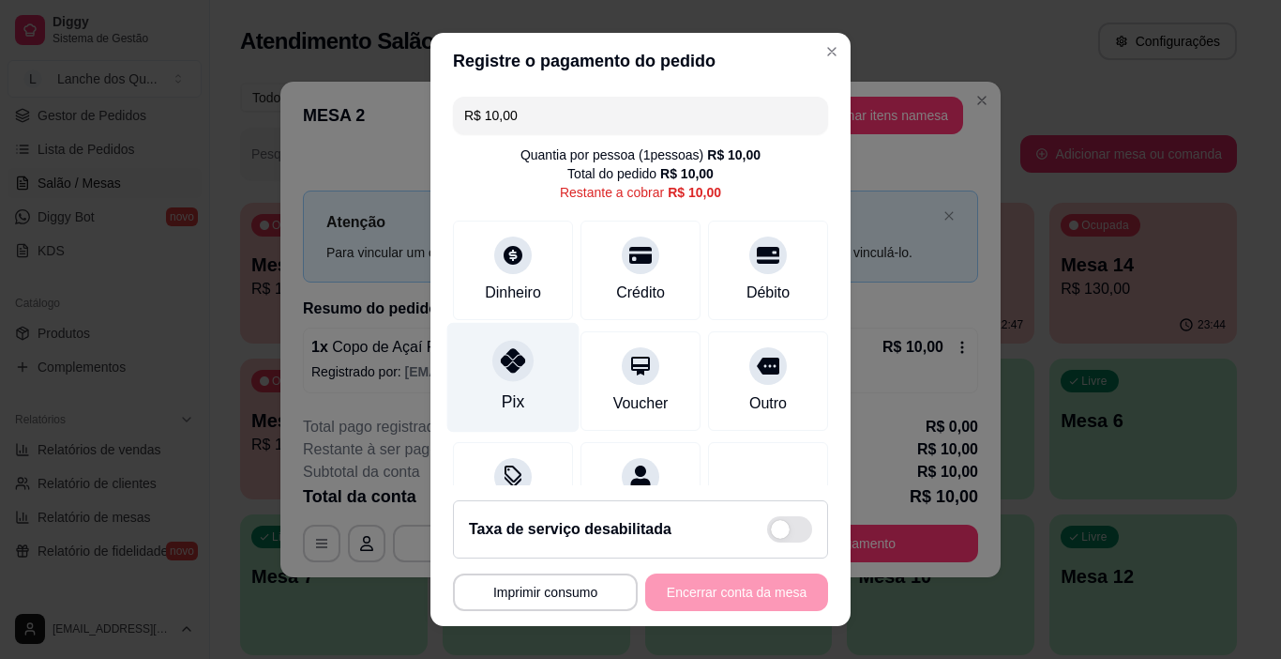
drag, startPoint x: 494, startPoint y: 377, endPoint x: 519, endPoint y: 368, distance: 26.1
click at [503, 373] on div at bounding box center [513, 361] width 41 height 41
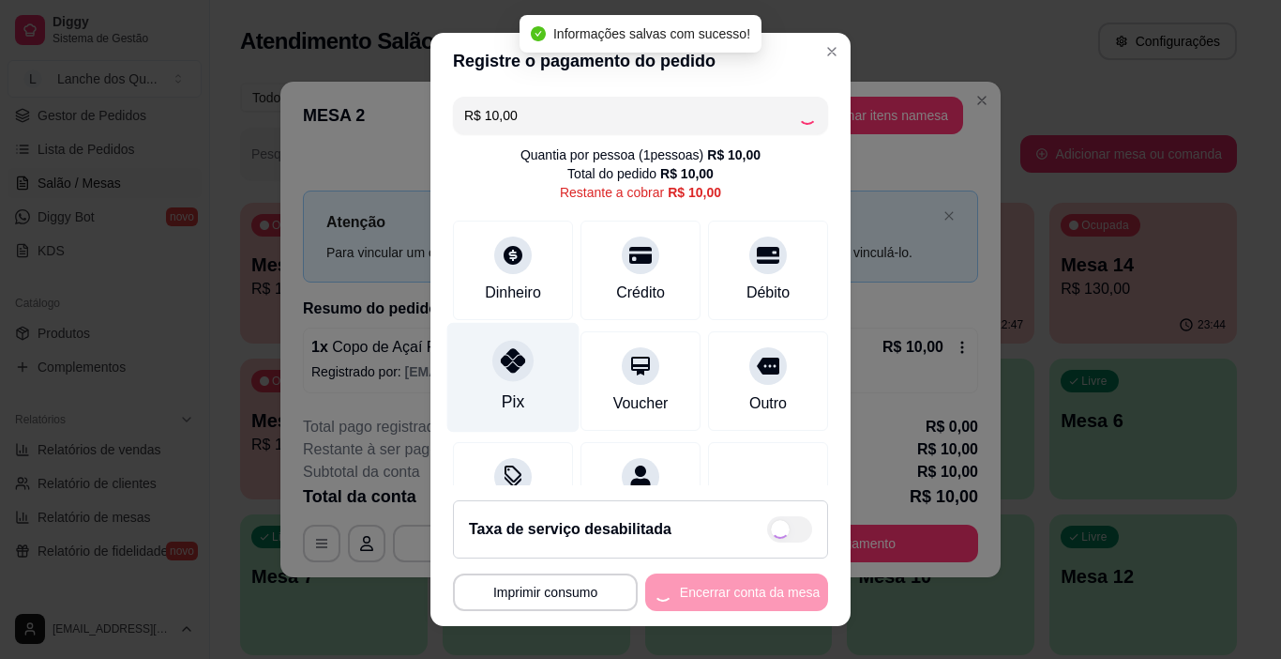
type input "R$ 0,00"
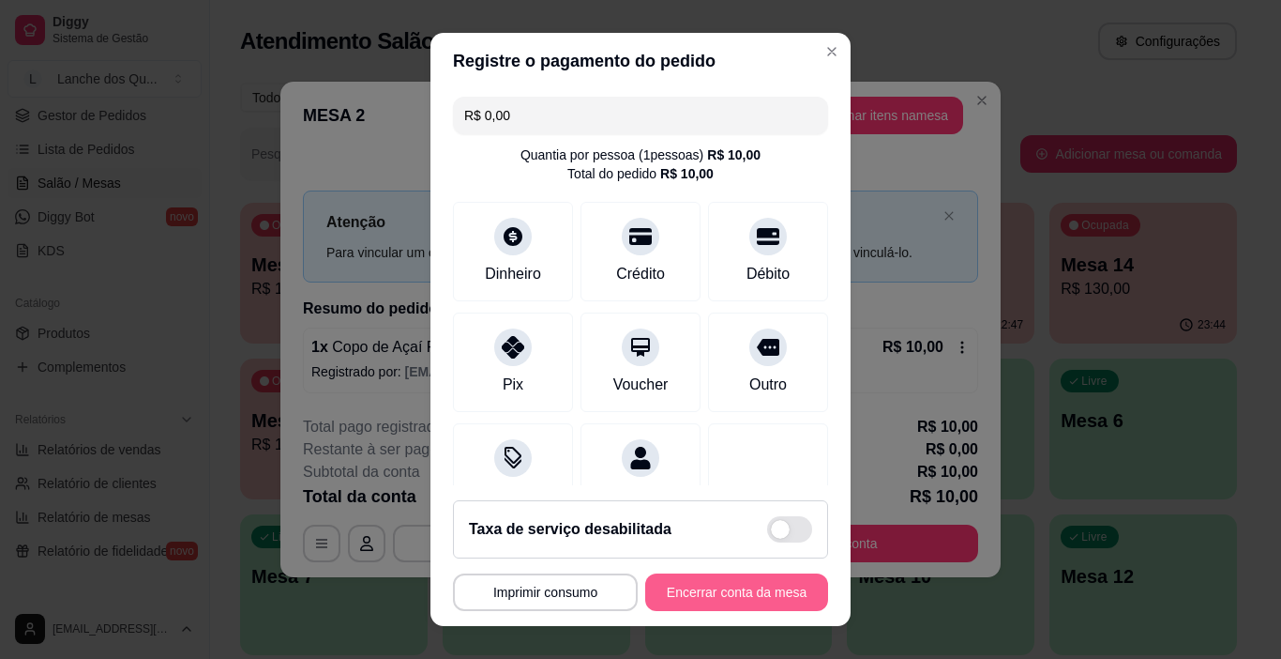
click at [735, 586] on button "Encerrar conta da mesa" at bounding box center [736, 592] width 183 height 38
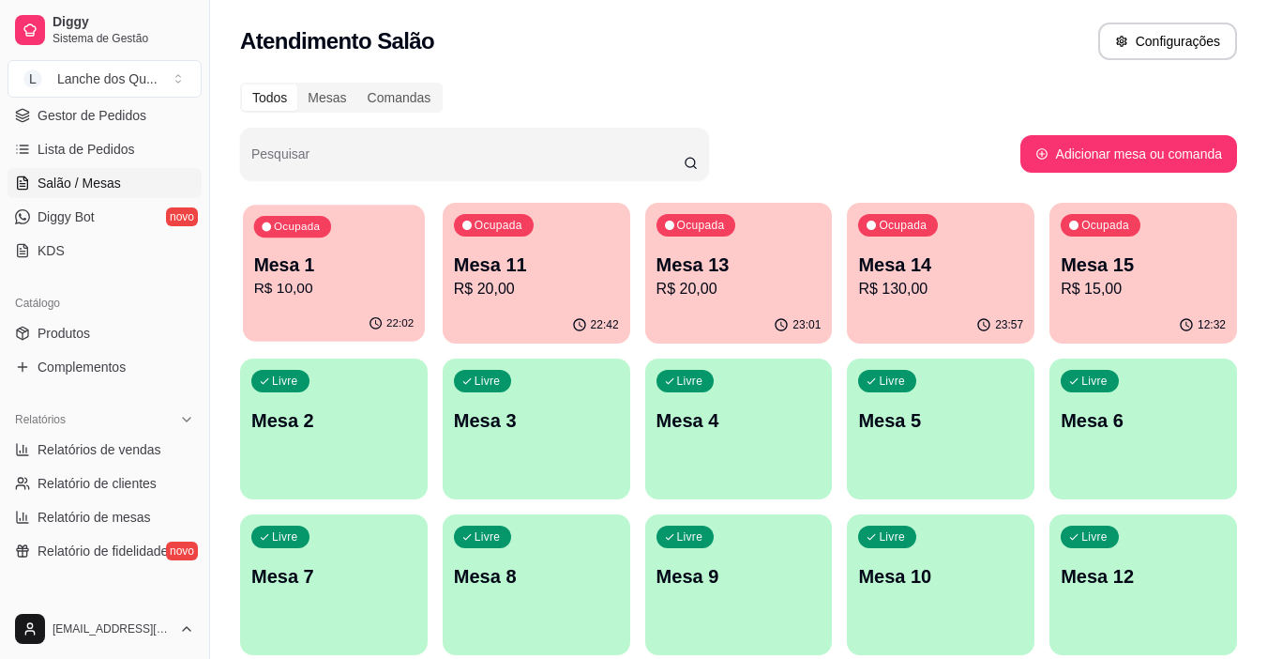
click at [301, 282] on p "R$ 10,00" at bounding box center [334, 289] width 160 height 22
click at [469, 285] on p "R$ 20,00" at bounding box center [536, 289] width 160 height 22
click at [89, 520] on span "Relatório de mesas" at bounding box center [95, 517] width 114 height 19
select select "TOTAL_OF_ORDERS"
select select "7"
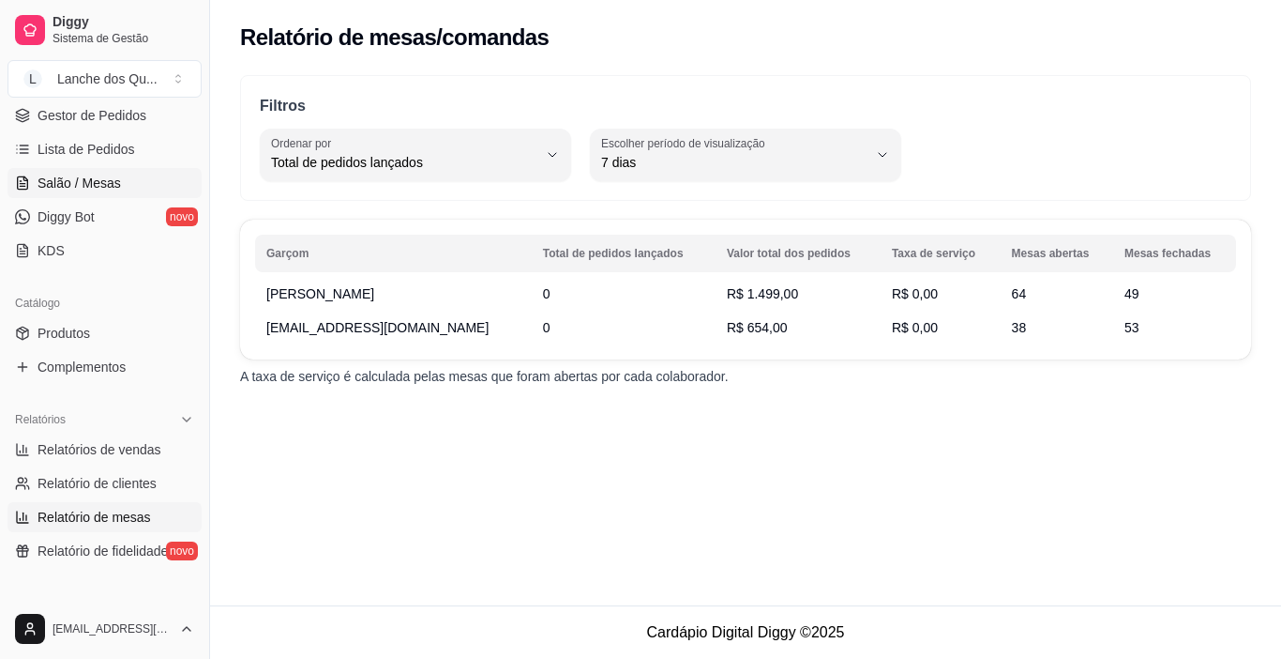
click at [109, 175] on span "Salão / Mesas" at bounding box center [79, 183] width 83 height 19
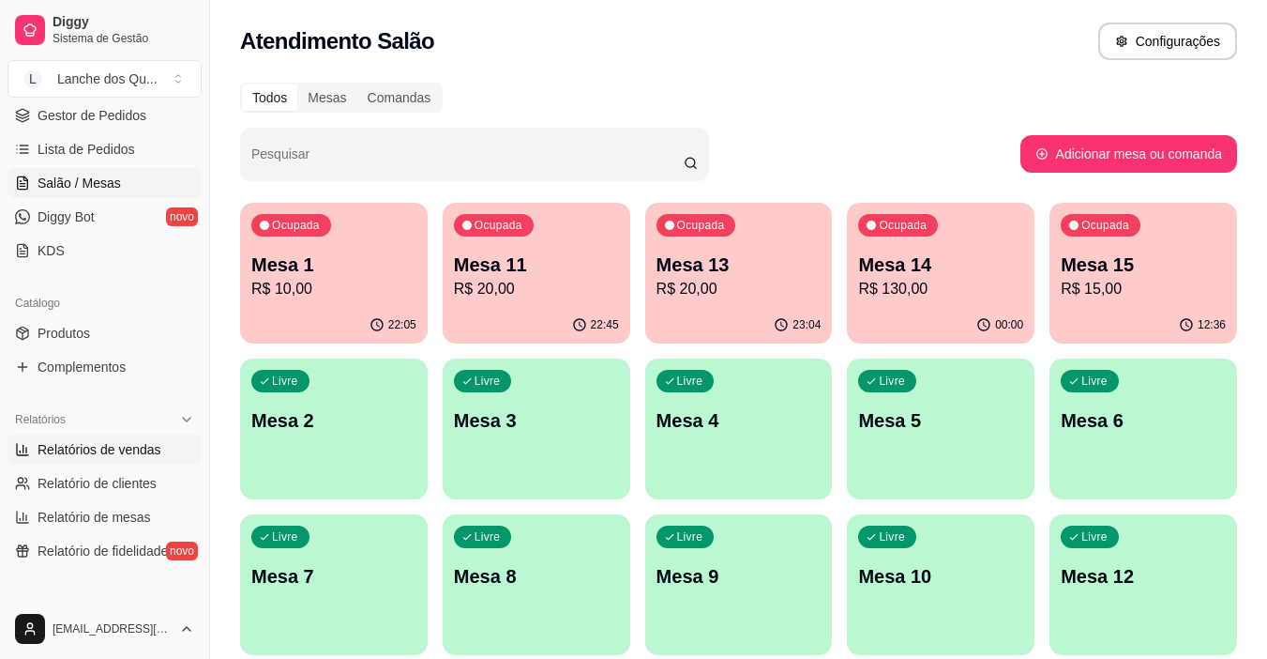
click at [149, 445] on span "Relatórios de vendas" at bounding box center [100, 449] width 124 height 19
select select "ALL"
select select "0"
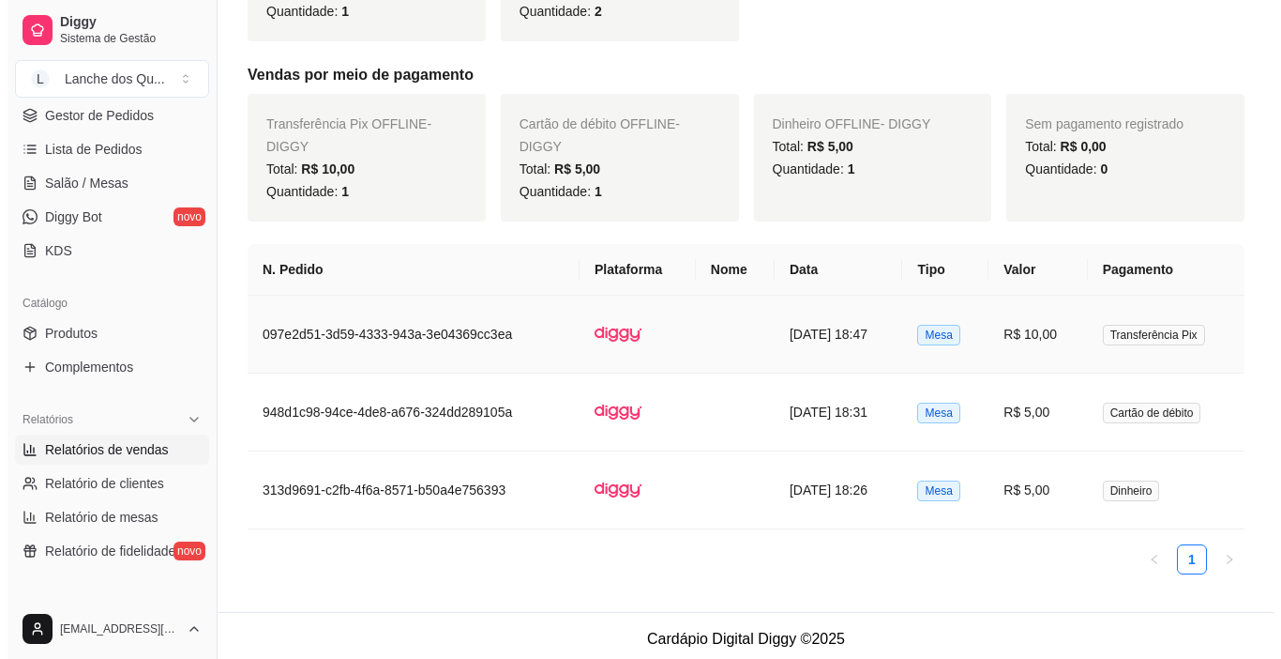
scroll to position [481, 0]
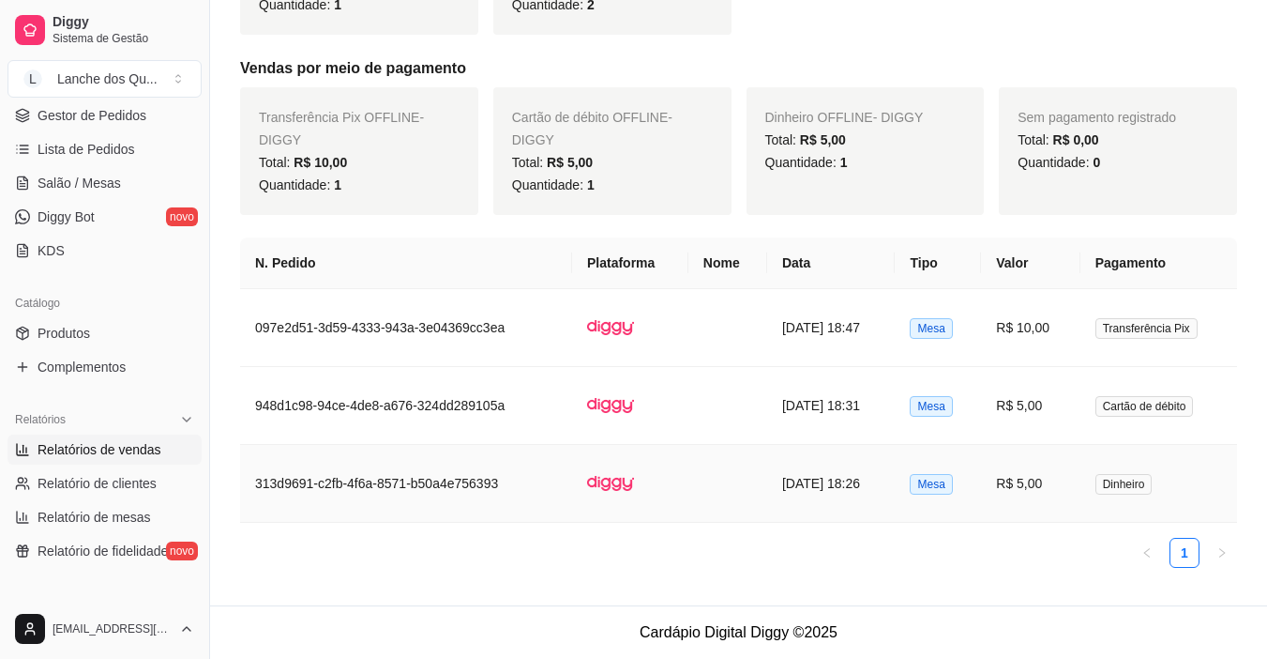
click at [1041, 471] on td "R$ 5,00" at bounding box center [1030, 484] width 99 height 78
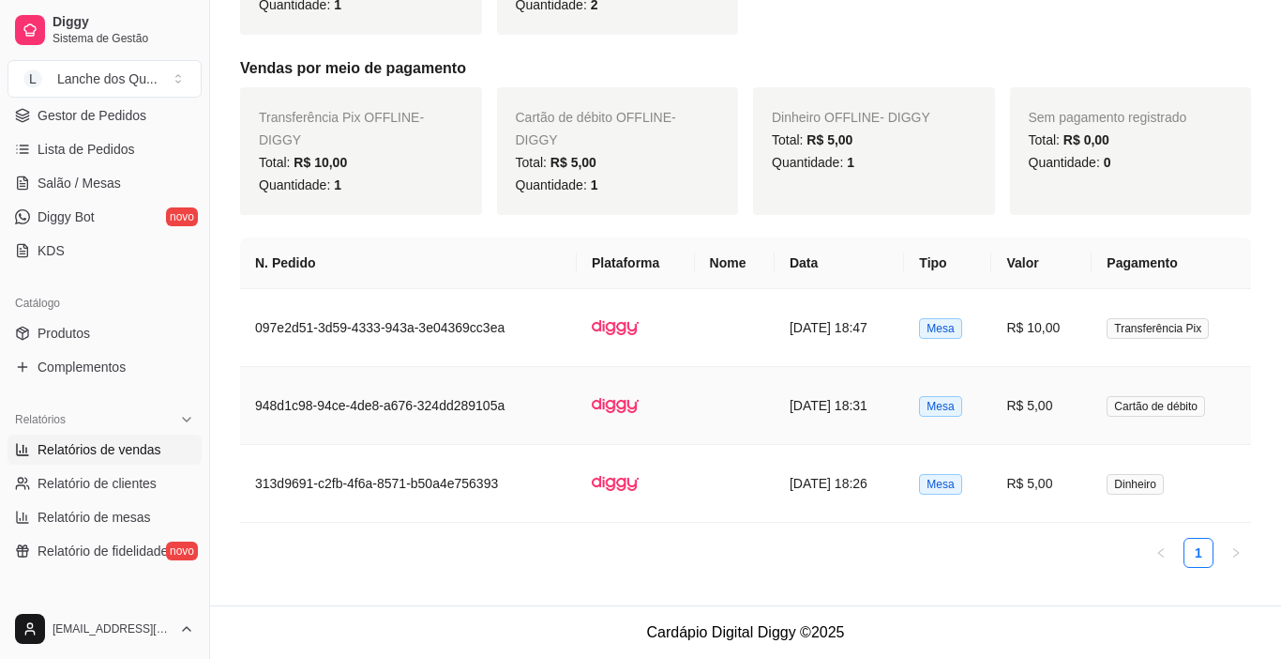
scroll to position [459, 0]
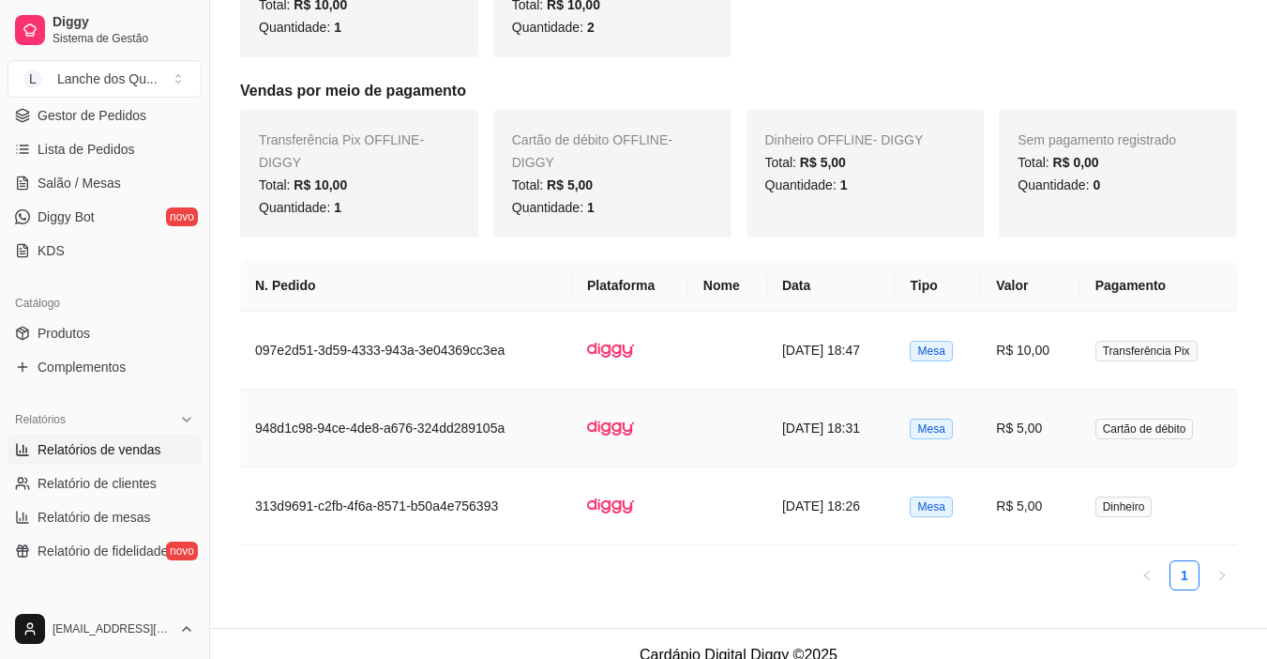
click at [1095, 431] on td "Cartão de débito" at bounding box center [1159, 428] width 157 height 78
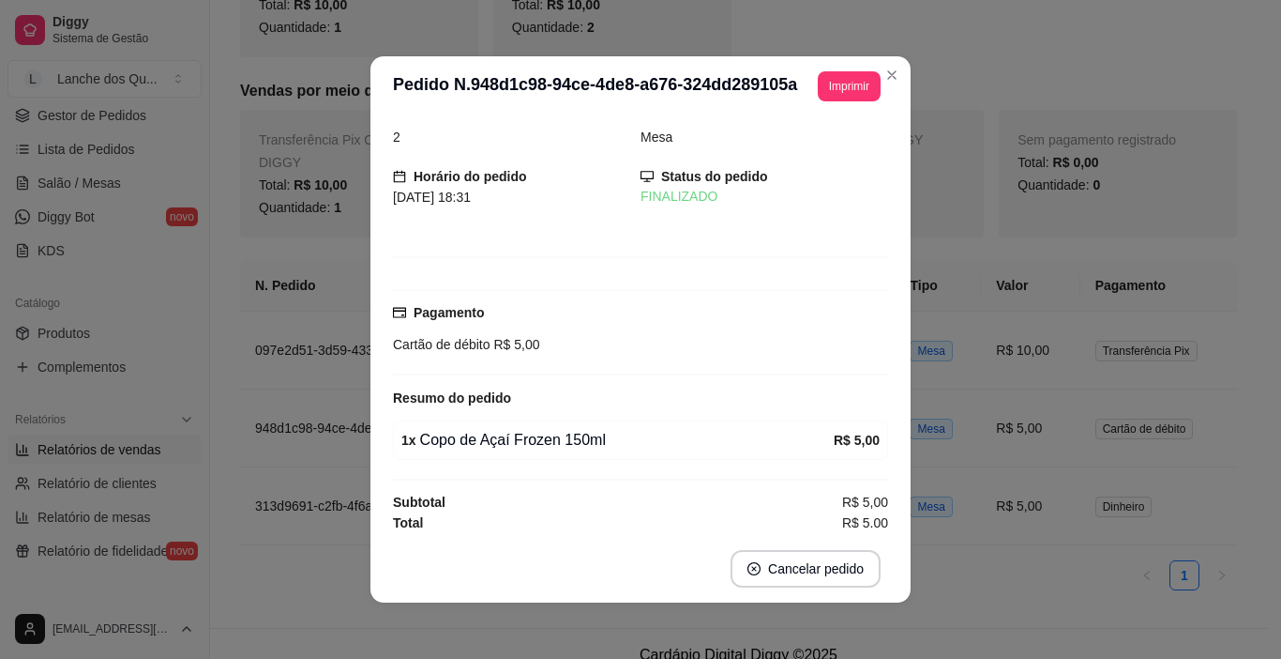
scroll to position [23, 0]
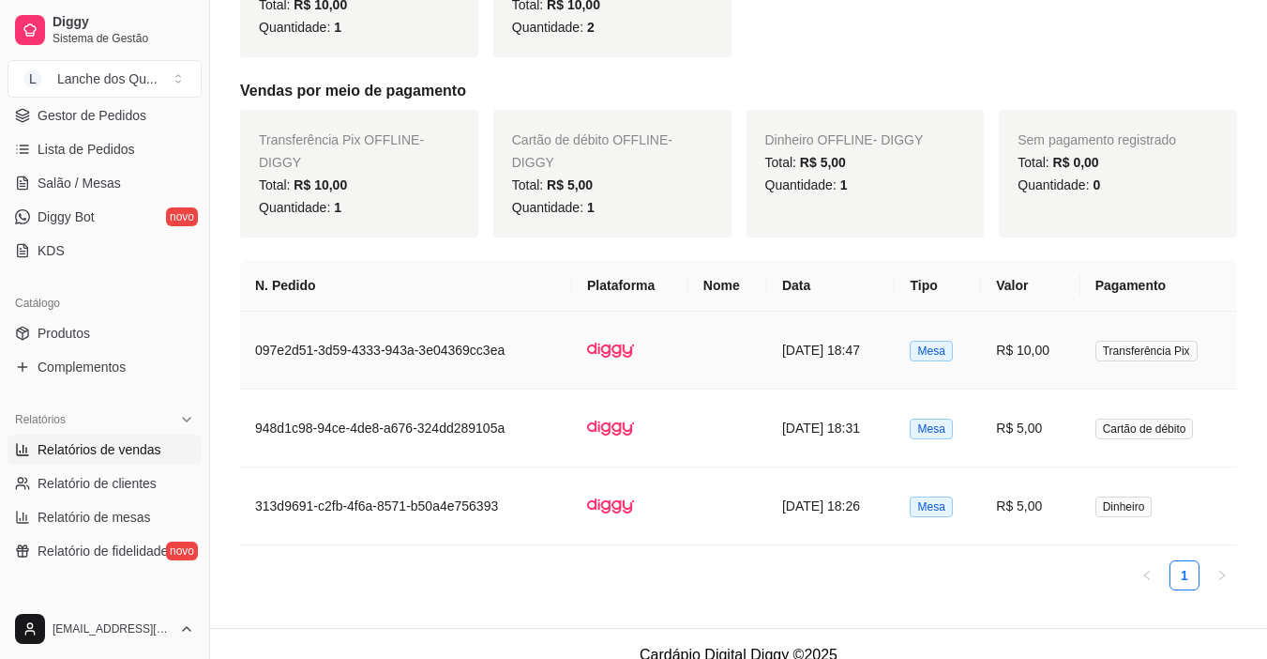
click at [1050, 360] on td "R$ 10,00" at bounding box center [1030, 350] width 99 height 78
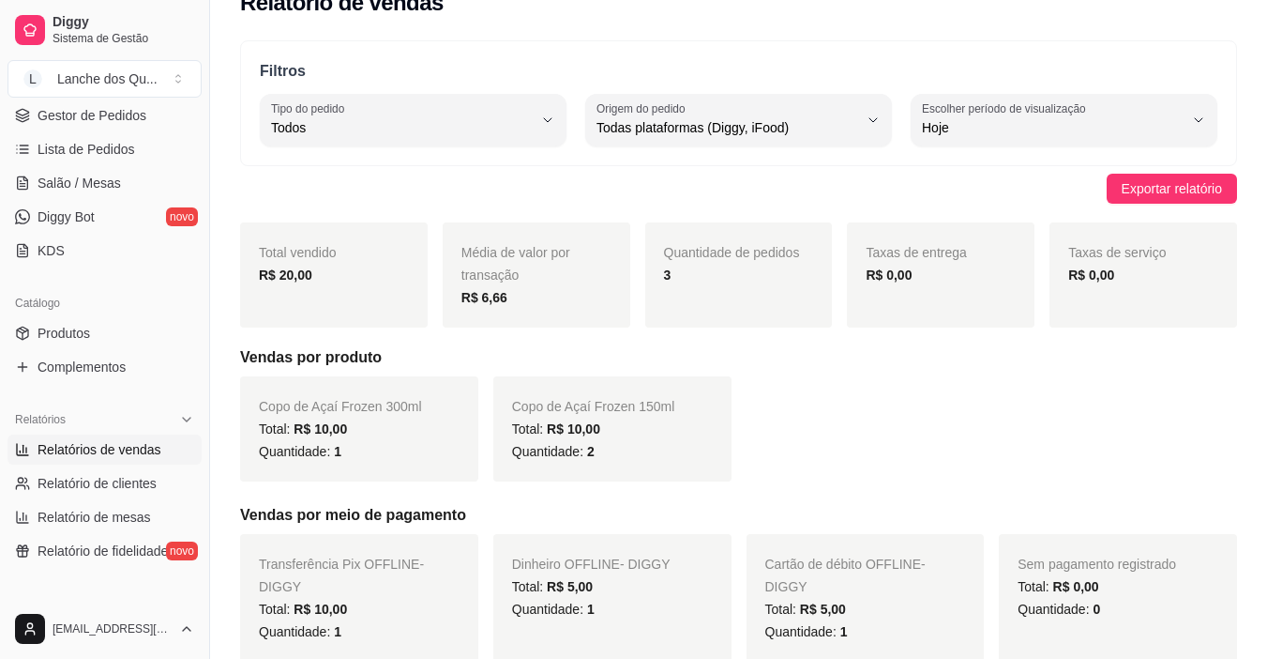
scroll to position [0, 0]
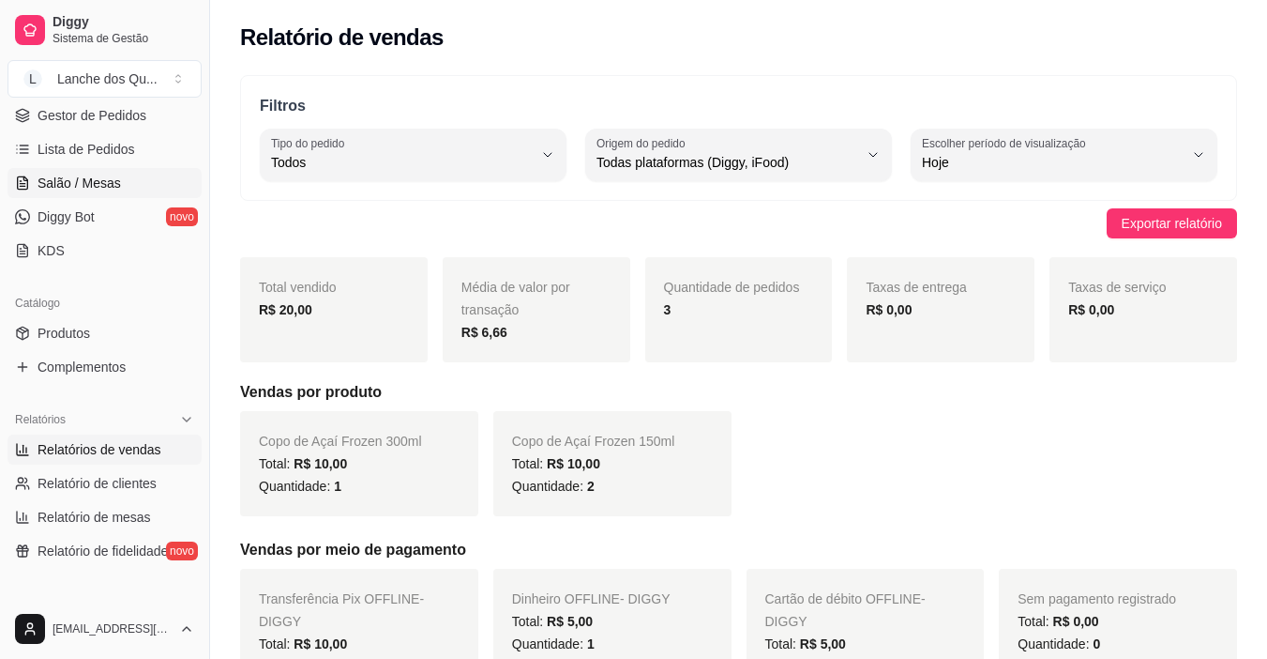
click at [117, 187] on span "Salão / Mesas" at bounding box center [79, 183] width 83 height 19
